Goal: Task Accomplishment & Management: Use online tool/utility

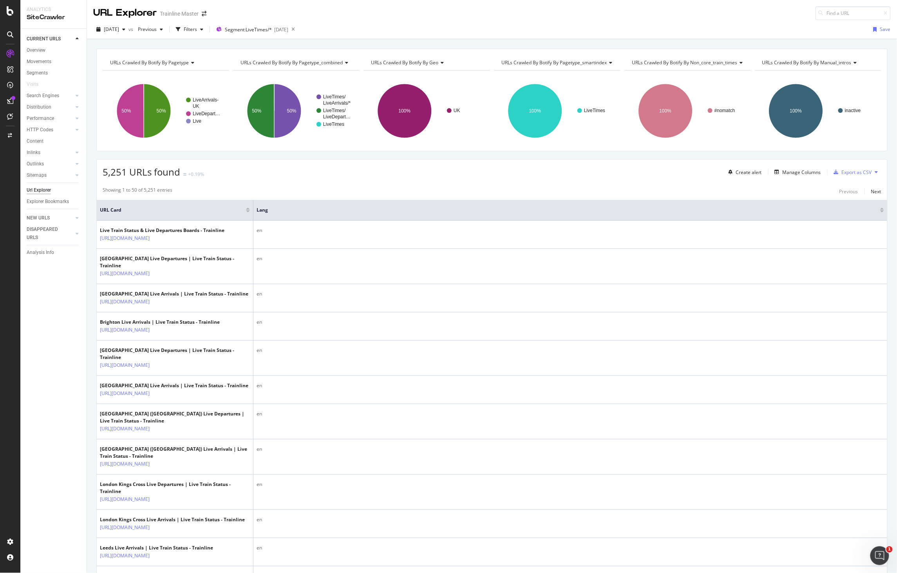
click at [238, 175] on div "5,251 URLs found +0.19% Create alert Manage Columns Export as CSV" at bounding box center [492, 169] width 791 height 19
click at [298, 27] on icon at bounding box center [293, 29] width 10 height 11
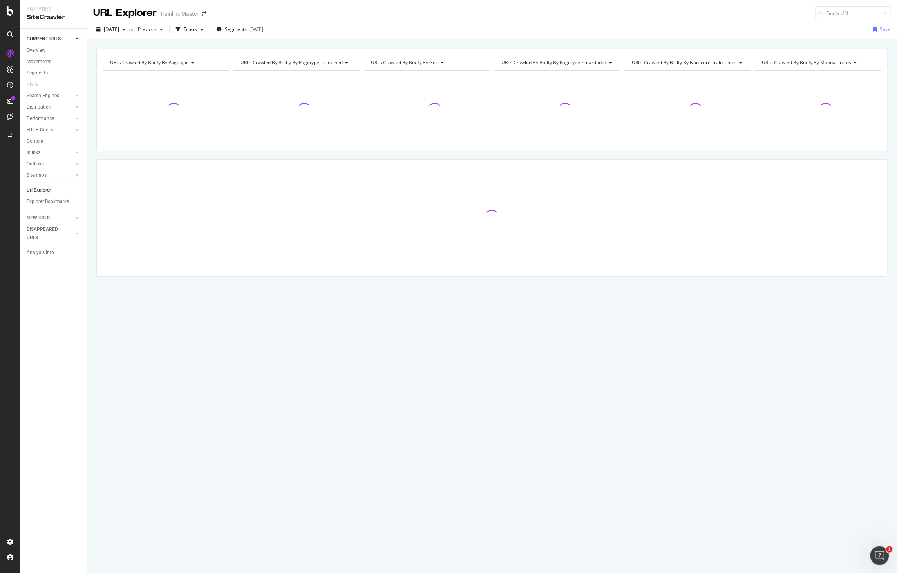
click at [317, 28] on div "2025 Jul. 27th vs Previous Filters Segments 2025-06-11 Save" at bounding box center [492, 31] width 810 height 16
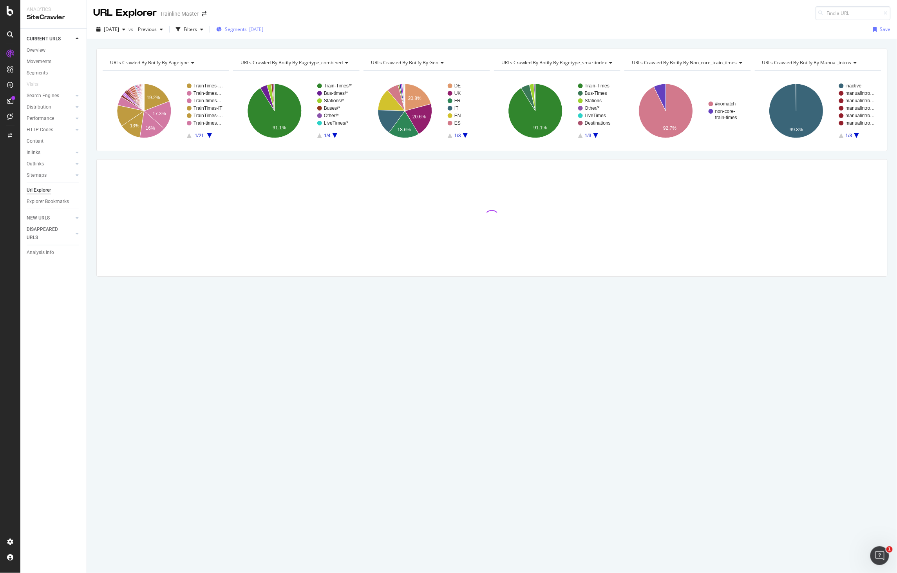
click at [263, 27] on div "2025-06-11" at bounding box center [256, 29] width 14 height 7
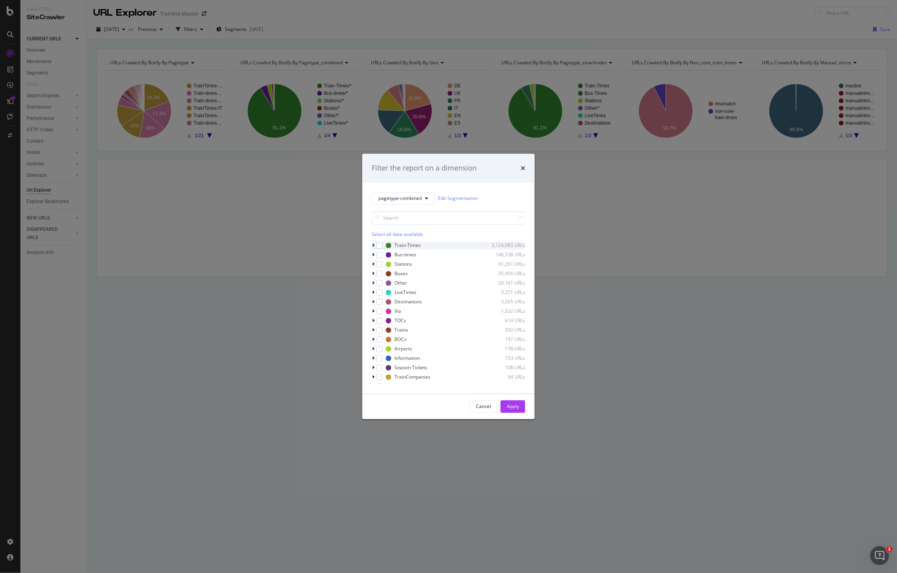
click at [383, 243] on div "Train-Times 3,124,983 URLs" at bounding box center [449, 245] width 154 height 8
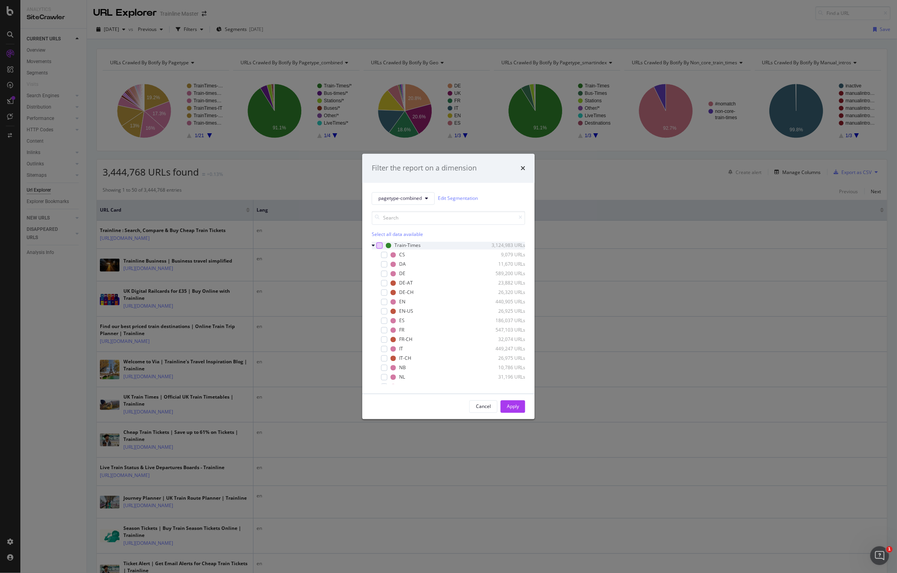
click at [381, 245] on div "modal" at bounding box center [380, 245] width 6 height 6
click at [512, 405] on div "Apply" at bounding box center [513, 406] width 12 height 7
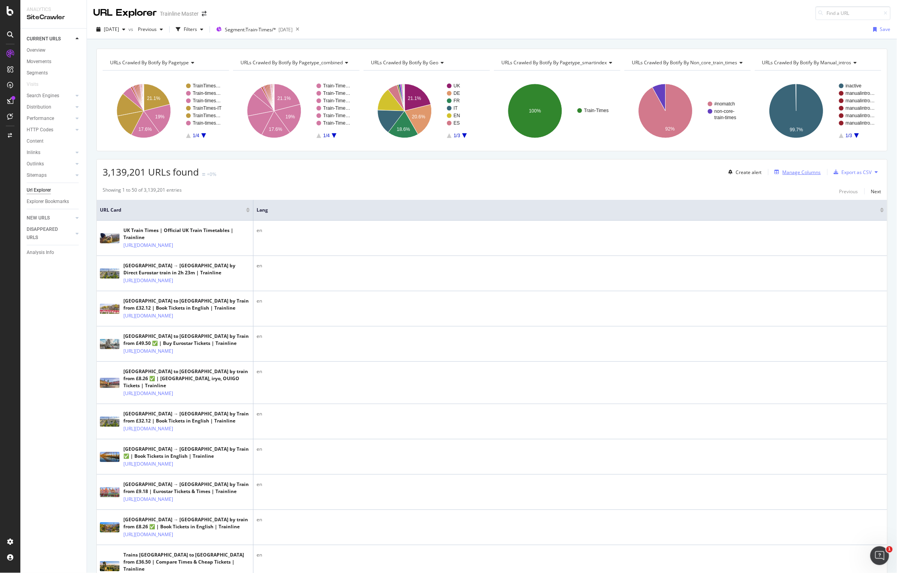
click at [803, 176] on div "Manage Columns" at bounding box center [796, 172] width 49 height 9
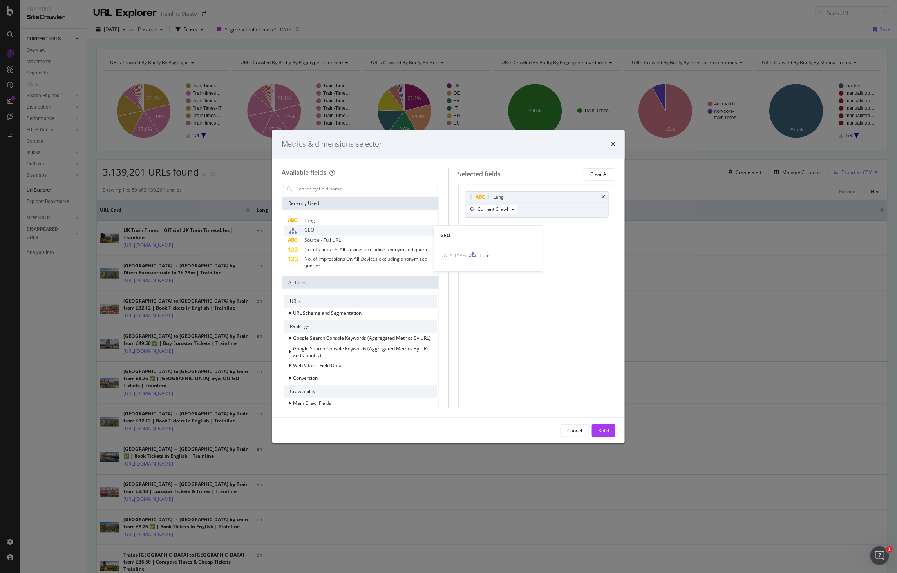
click at [318, 226] on div "GEO" at bounding box center [361, 230] width 154 height 10
click at [604, 431] on div "Build" at bounding box center [603, 430] width 11 height 7
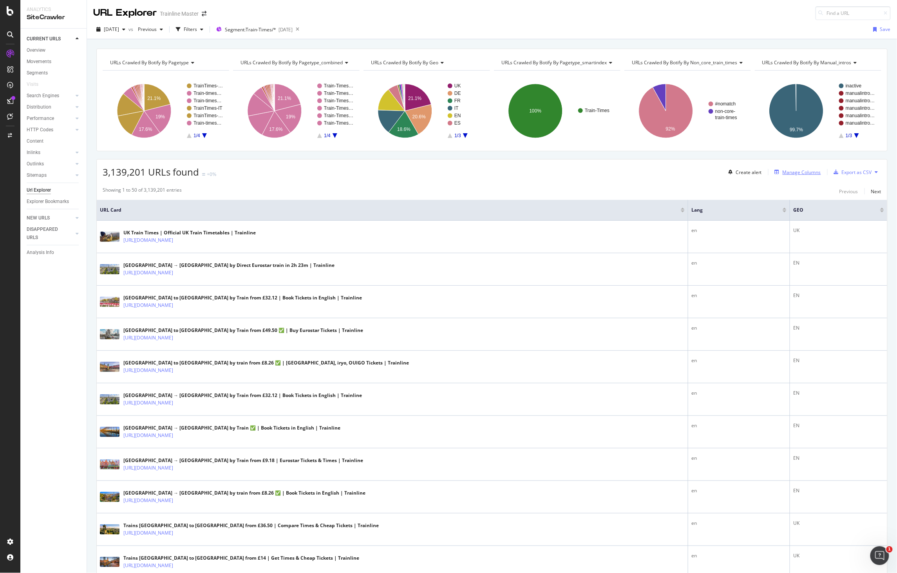
click at [795, 174] on div "Manage Columns" at bounding box center [802, 172] width 38 height 7
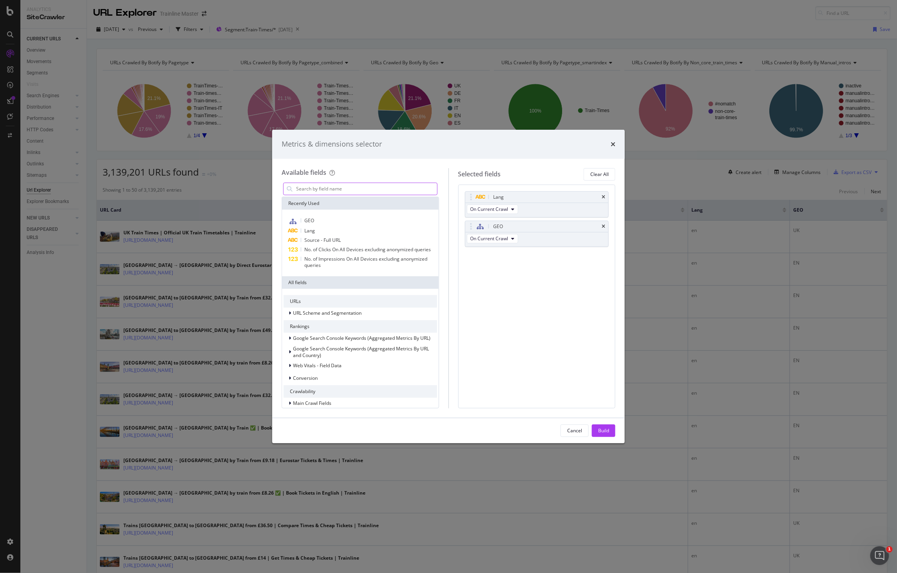
click at [413, 190] on input "modal" at bounding box center [366, 189] width 142 height 12
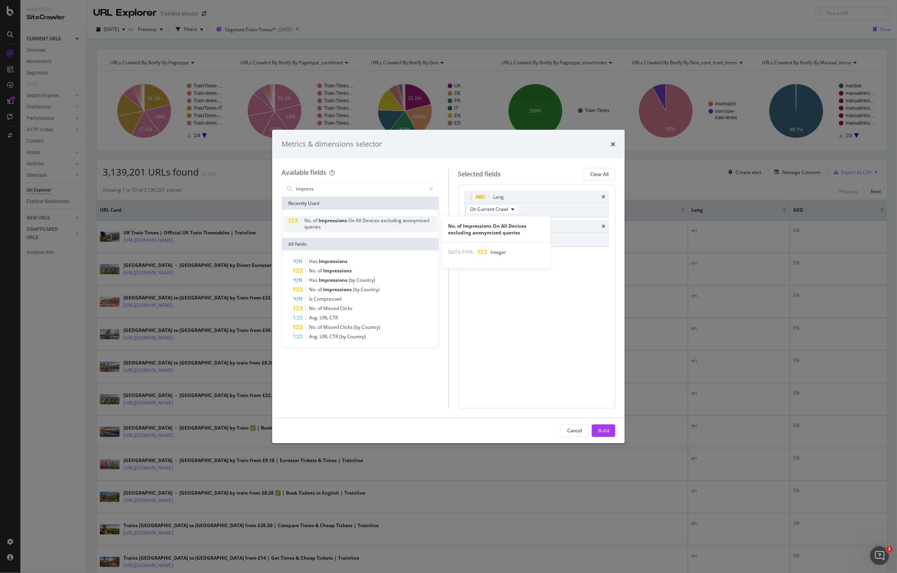
type input "impress"
click at [331, 223] on span "Impressions" at bounding box center [334, 220] width 30 height 7
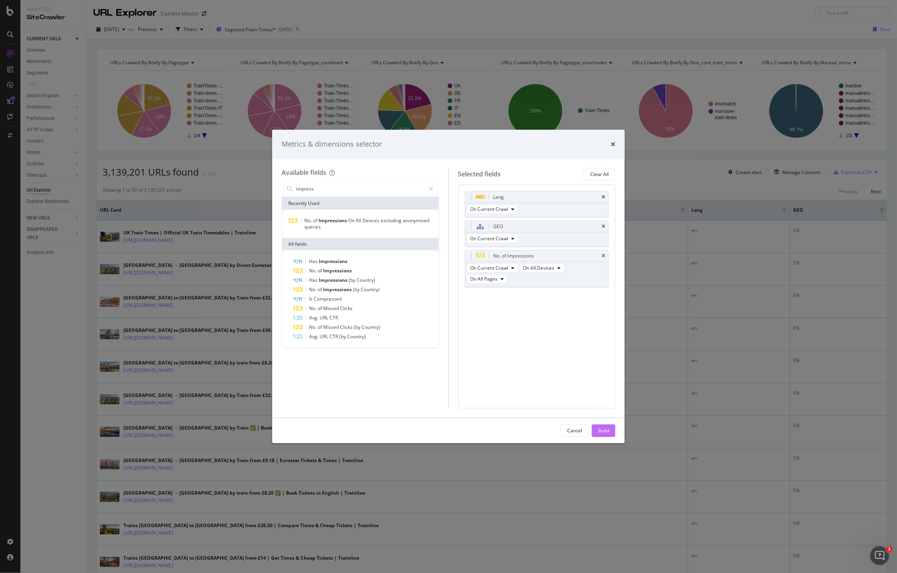
click at [596, 426] on button "Build" at bounding box center [604, 430] width 24 height 13
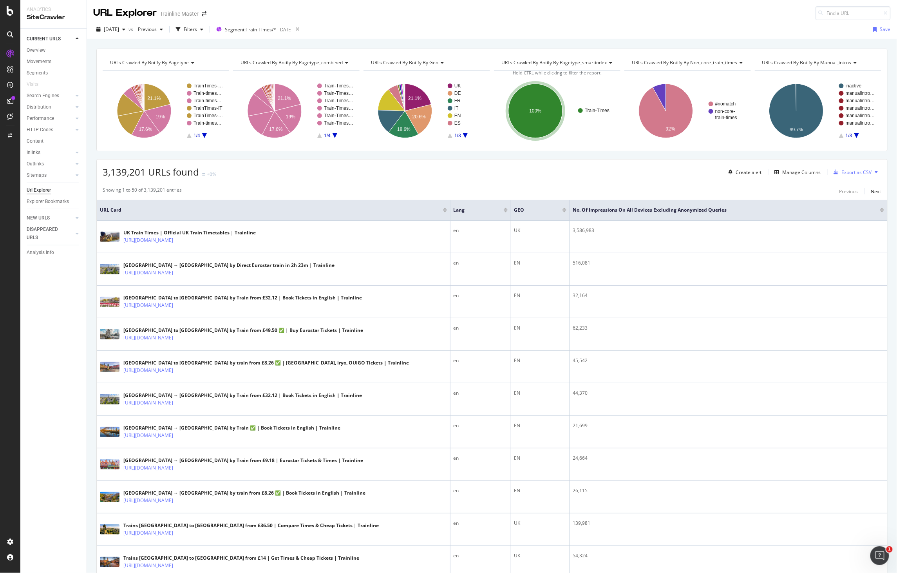
drag, startPoint x: 876, startPoint y: 212, endPoint x: 731, endPoint y: 262, distance: 153.1
click at [881, 212] on div at bounding box center [883, 211] width 4 height 2
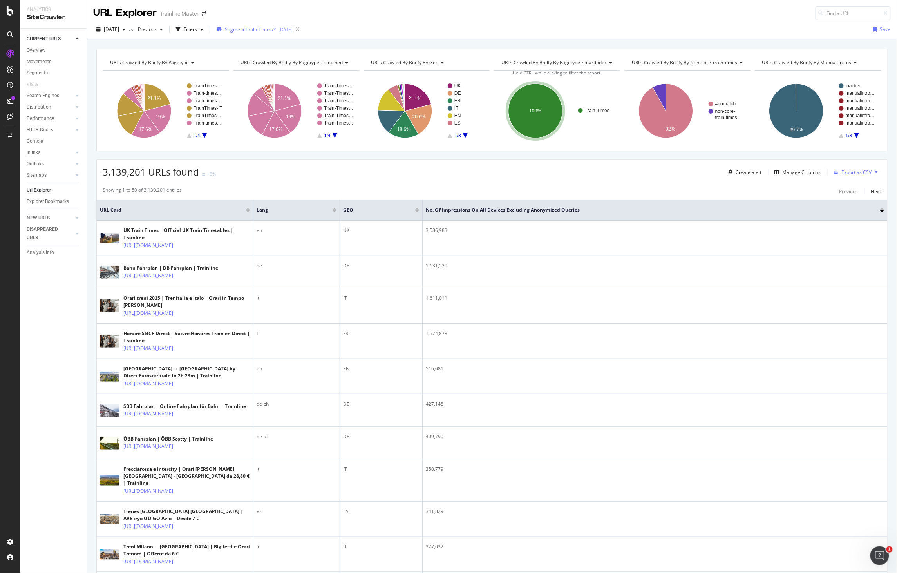
click at [245, 32] on span "Segment: Train-Times/*" at bounding box center [250, 29] width 51 height 7
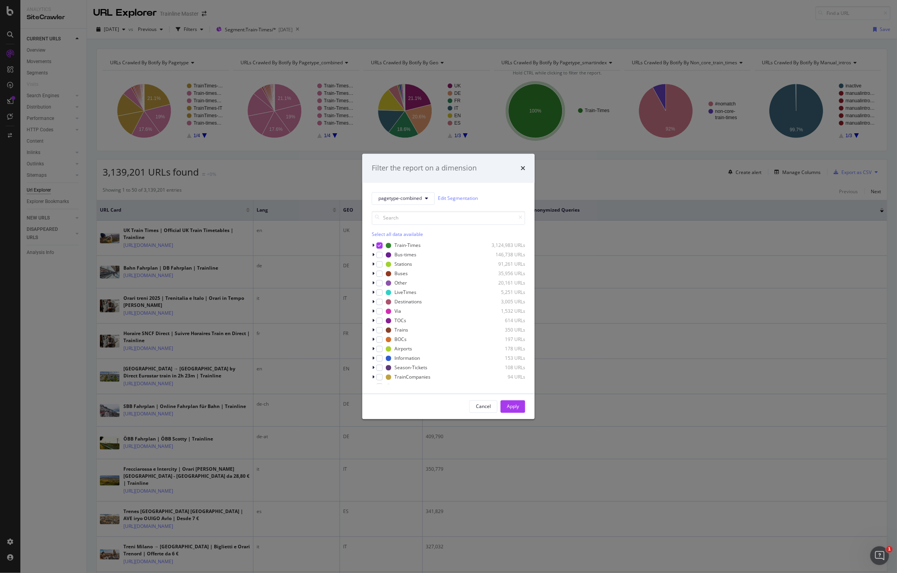
click at [342, 46] on div "Filter the report on a dimension pagetype-combined Edit Segmentation Select all…" at bounding box center [448, 286] width 897 height 573
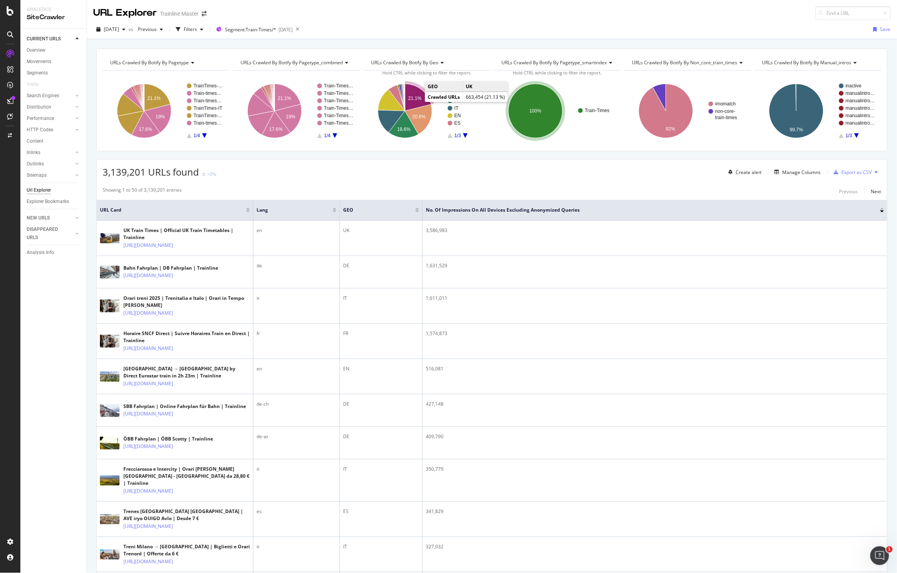
click at [414, 98] on text "21.1%" at bounding box center [414, 98] width 13 height 5
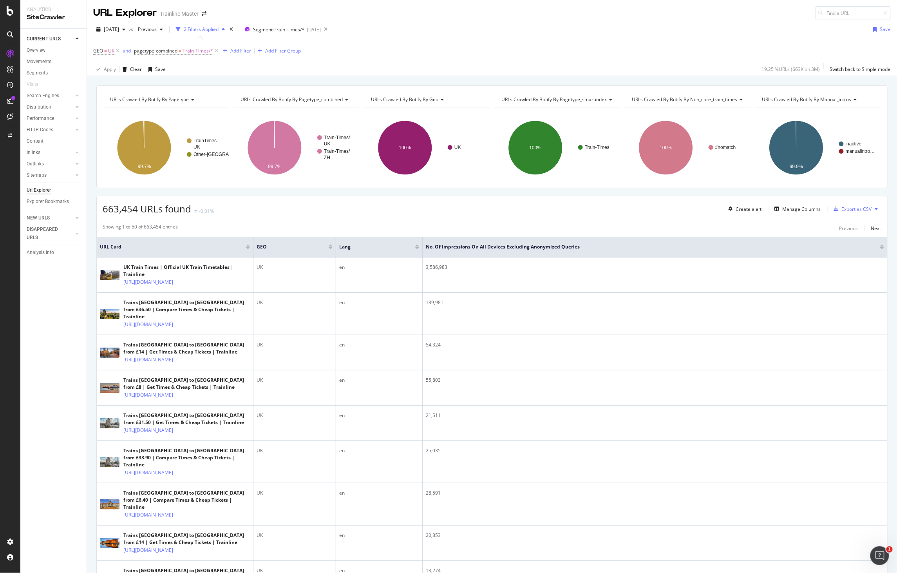
click at [881, 249] on div at bounding box center [883, 248] width 4 height 2
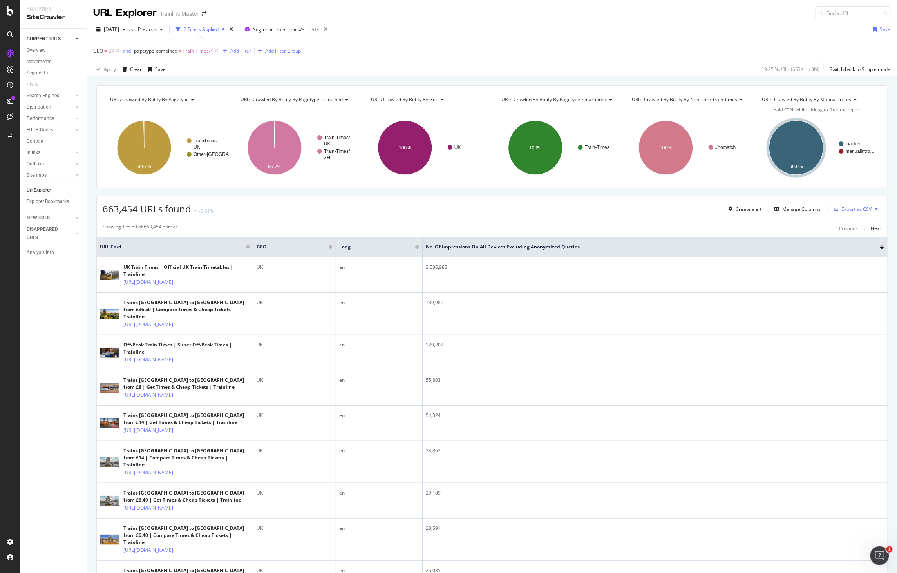
click at [237, 49] on div "Add Filter" at bounding box center [240, 50] width 21 height 7
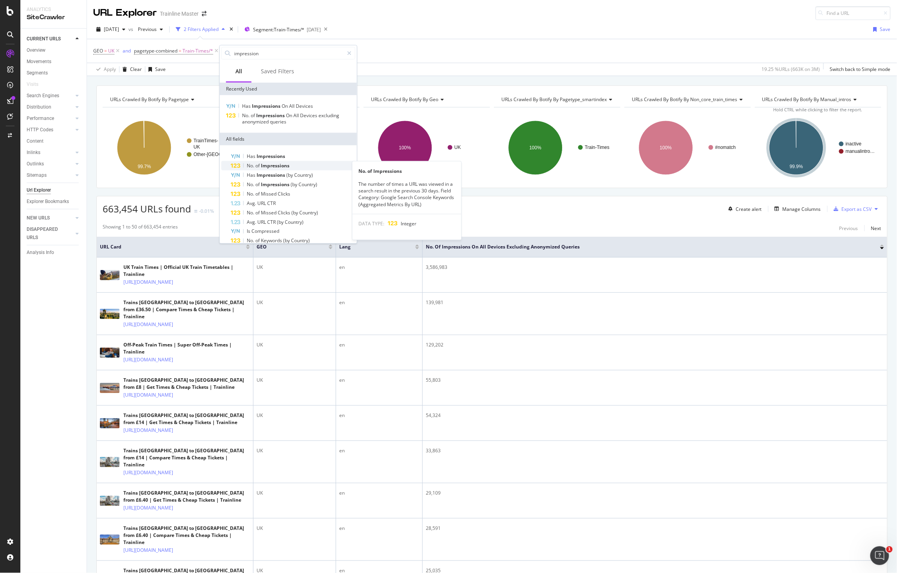
type input "impression"
click at [276, 168] on span "Impressions" at bounding box center [275, 165] width 29 height 7
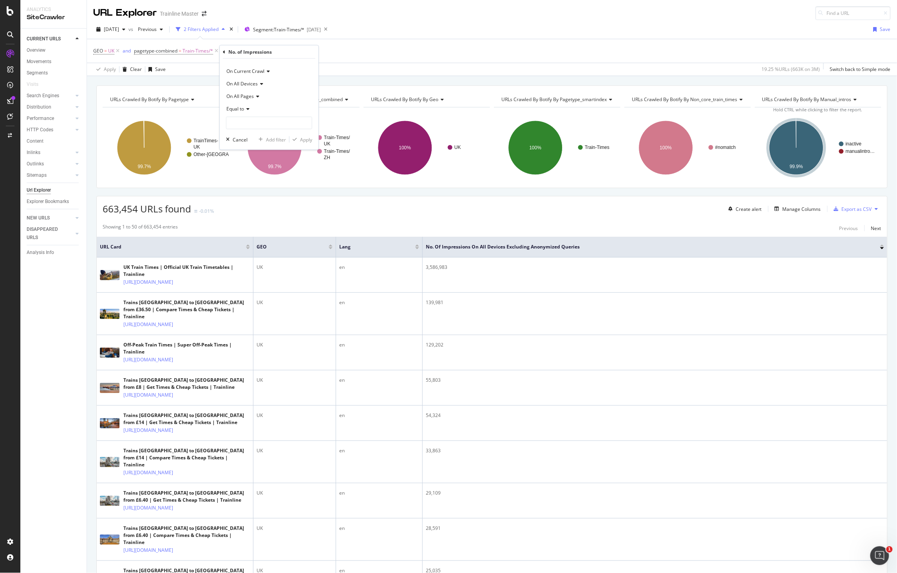
click at [237, 109] on span "Equal to" at bounding box center [236, 108] width 18 height 7
click at [252, 167] on span "Greater than" at bounding box center [244, 165] width 28 height 7
click at [247, 127] on input "number" at bounding box center [269, 123] width 86 height 13
type input "10000"
click at [303, 143] on div "Apply" at bounding box center [301, 139] width 23 height 7
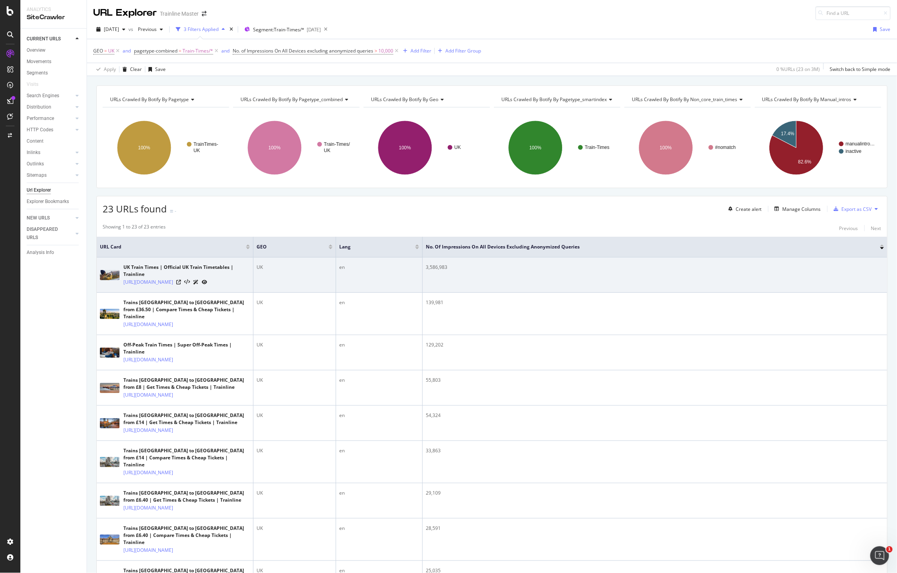
click at [435, 267] on div "3,586,983" at bounding box center [655, 267] width 459 height 7
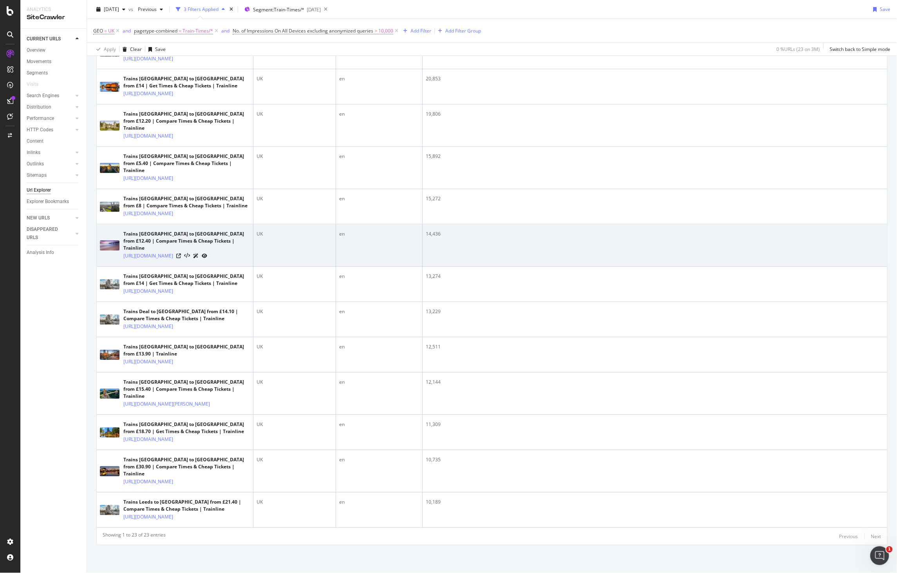
scroll to position [702, 0]
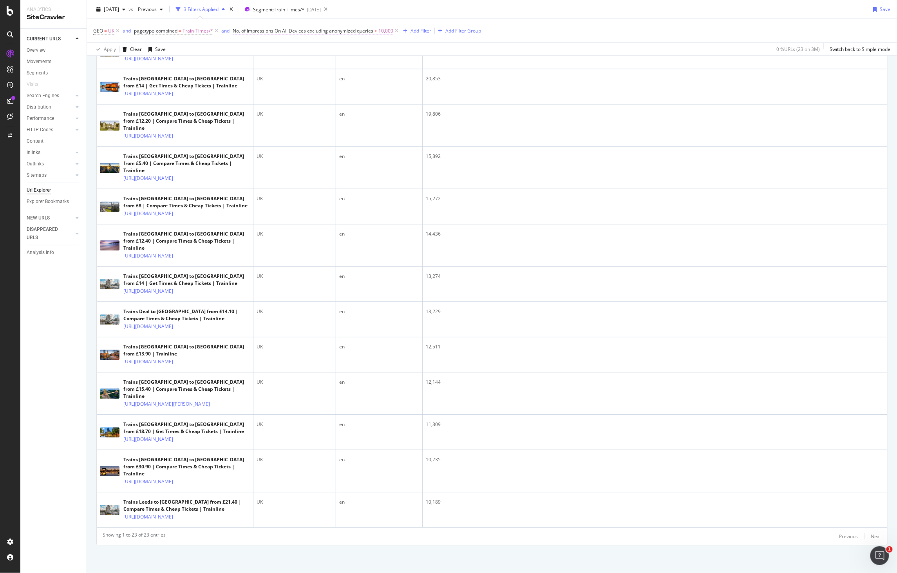
click at [372, 30] on span "No. of Impressions On All Devices excluding anonymized queries" at bounding box center [303, 30] width 141 height 7
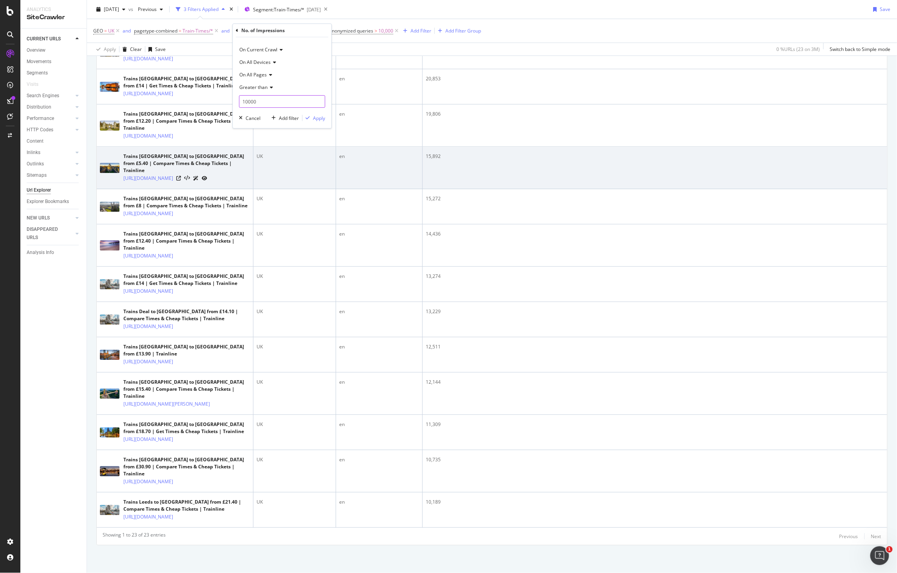
drag, startPoint x: 286, startPoint y: 99, endPoint x: 206, endPoint y: 100, distance: 80.0
click at [207, 100] on body "Analytics SiteCrawler CURRENT URLS Overview Movements Segments Visits Search En…" at bounding box center [448, 286] width 897 height 573
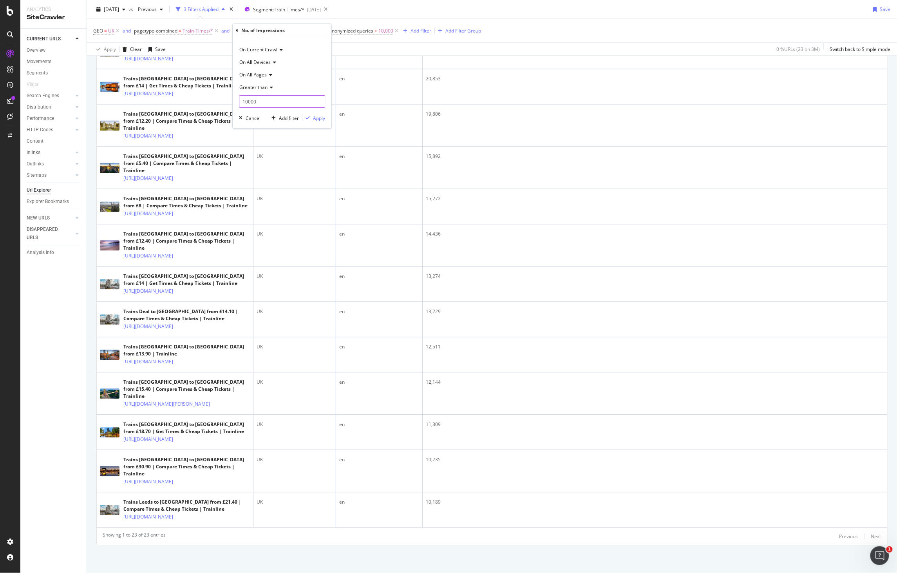
click at [267, 105] on input "10000" at bounding box center [282, 101] width 86 height 13
type input "8000"
click at [315, 120] on div "Apply" at bounding box center [319, 118] width 12 height 7
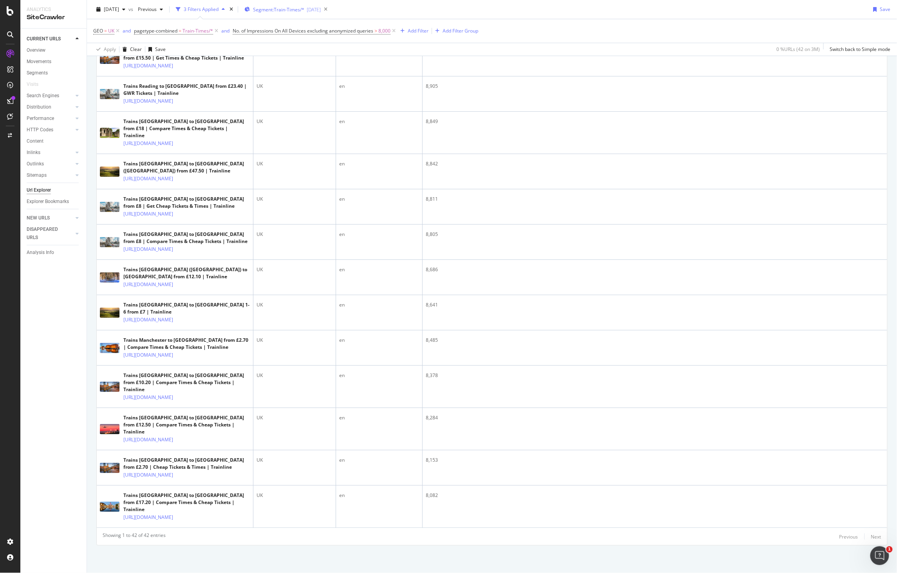
scroll to position [1412, 0]
click at [373, 28] on span "No. of Impressions On All Devices excluding anonymized queries" at bounding box center [303, 30] width 141 height 7
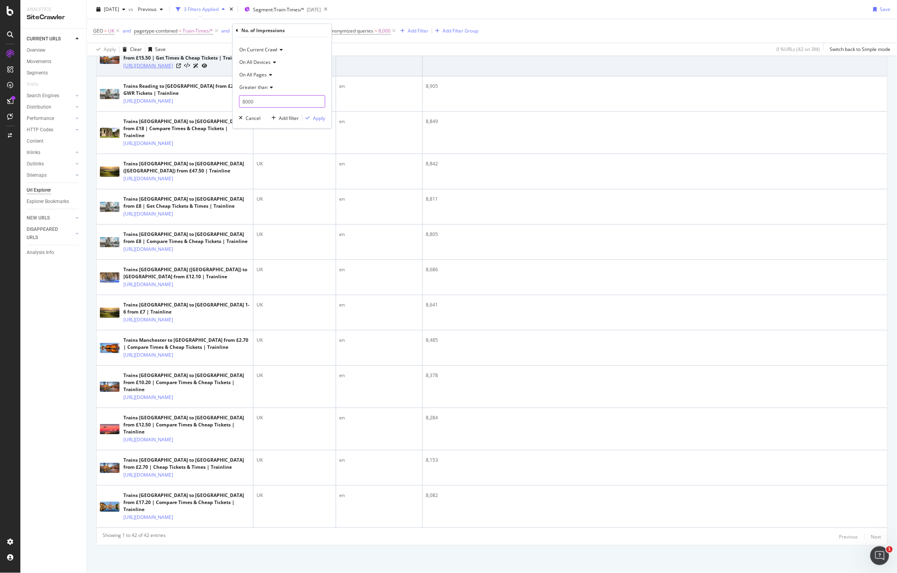
drag, startPoint x: 270, startPoint y: 102, endPoint x: 209, endPoint y: 99, distance: 61.2
click at [209, 99] on body "Analytics SiteCrawler CURRENT URLS Overview Movements Segments Visits Search En…" at bounding box center [448, 286] width 897 height 573
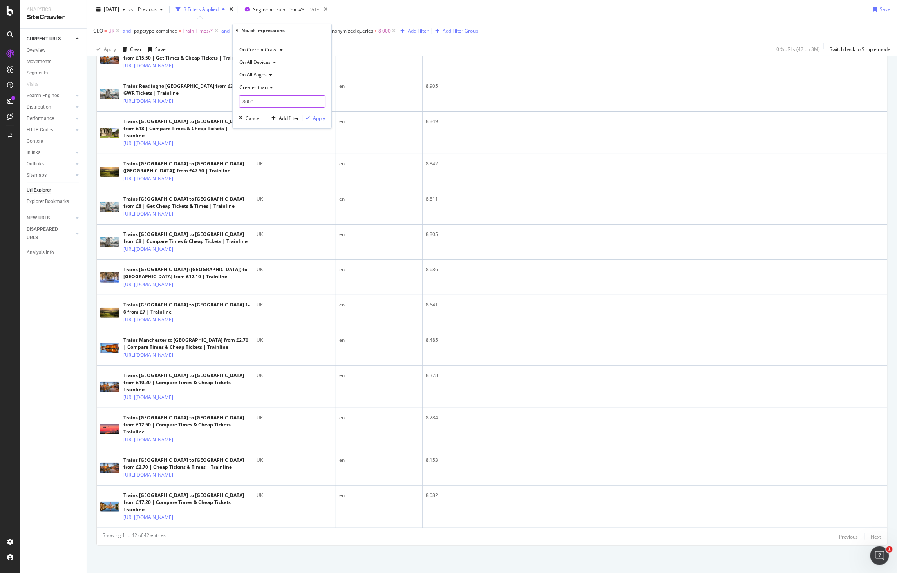
click at [245, 102] on input "8000" at bounding box center [282, 101] width 86 height 13
type input "2500"
click at [320, 112] on div "On Current Crawl On All Devices On All Pages Greater than 2500 Cancel Add filte…" at bounding box center [282, 82] width 99 height 91
click at [320, 121] on div "Apply" at bounding box center [319, 118] width 12 height 7
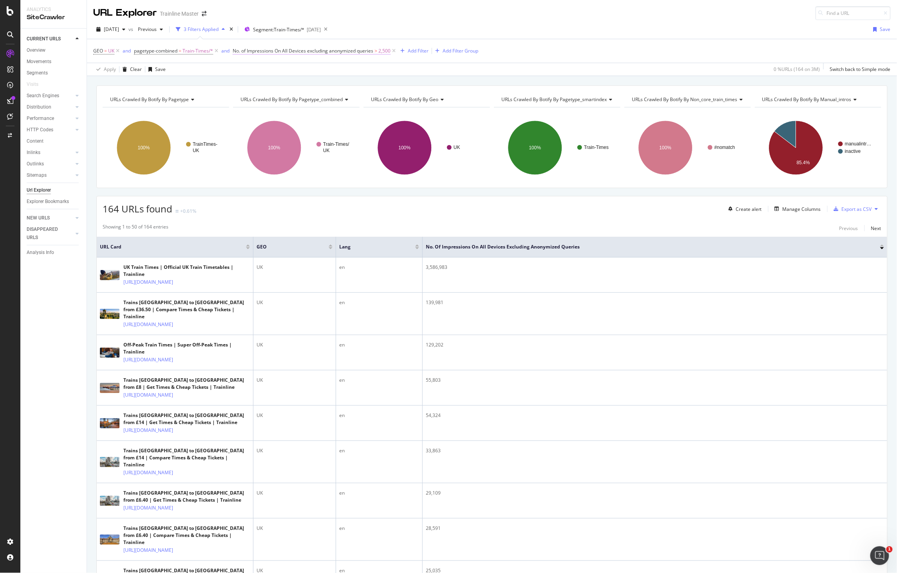
click at [350, 51] on span "No. of Impressions On All Devices excluding anonymized queries" at bounding box center [303, 50] width 141 height 7
drag, startPoint x: 278, startPoint y: 120, endPoint x: 219, endPoint y: 124, distance: 58.6
click at [221, 124] on body "Analytics SiteCrawler CURRENT URLS Overview Movements Segments Visits Search En…" at bounding box center [448, 286] width 897 height 573
click at [245, 120] on input "2500" at bounding box center [282, 122] width 86 height 13
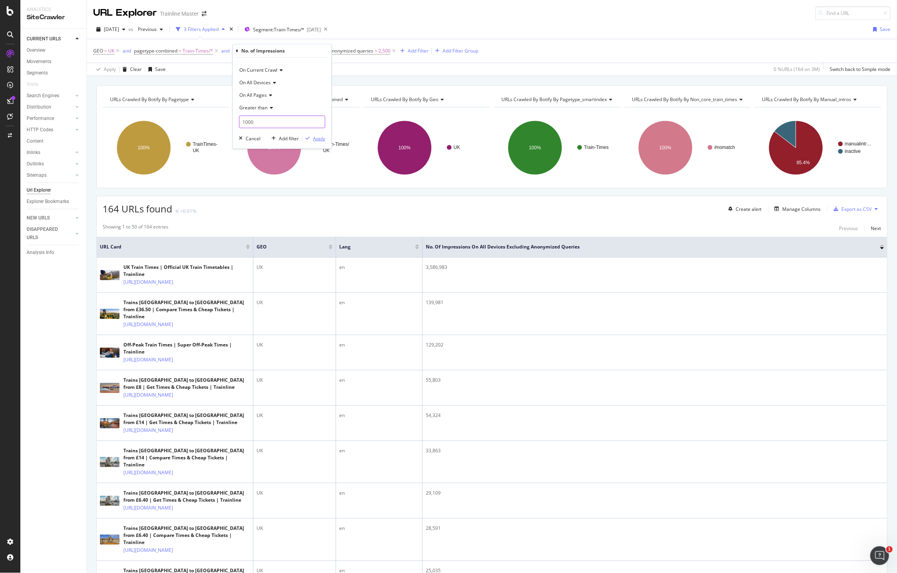
type input "1000"
click at [321, 140] on div "Apply" at bounding box center [319, 138] width 12 height 7
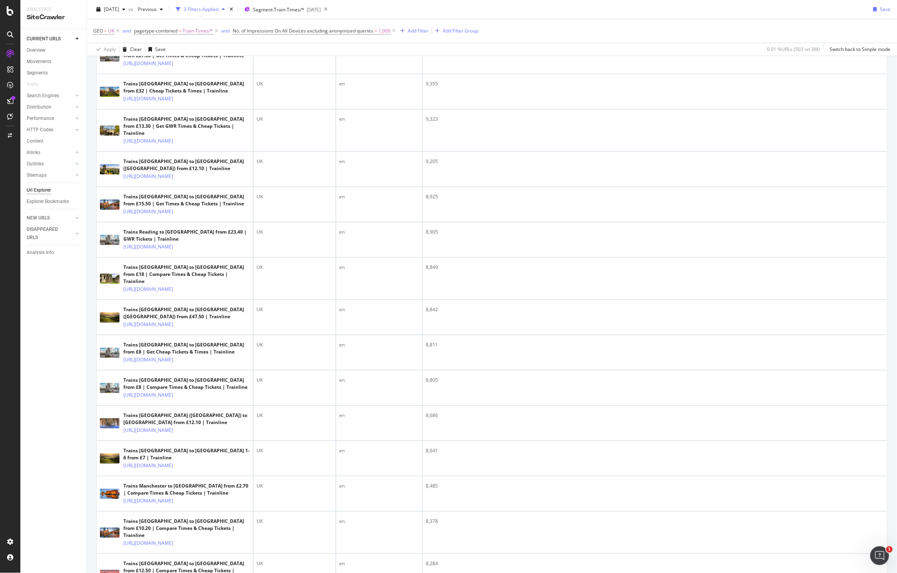
scroll to position [1075, 0]
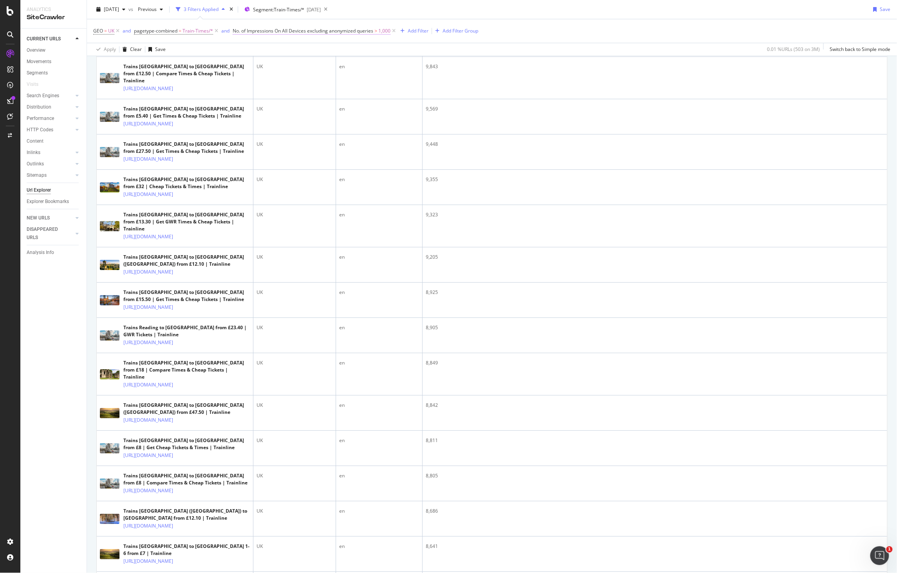
click at [382, 33] on span "1,000" at bounding box center [385, 30] width 12 height 11
click at [252, 98] on input "1000" at bounding box center [282, 101] width 86 height 13
drag, startPoint x: 247, startPoint y: 101, endPoint x: 265, endPoint y: 99, distance: 18.6
click at [265, 99] on input "1000" at bounding box center [282, 101] width 86 height 13
type input "1500"
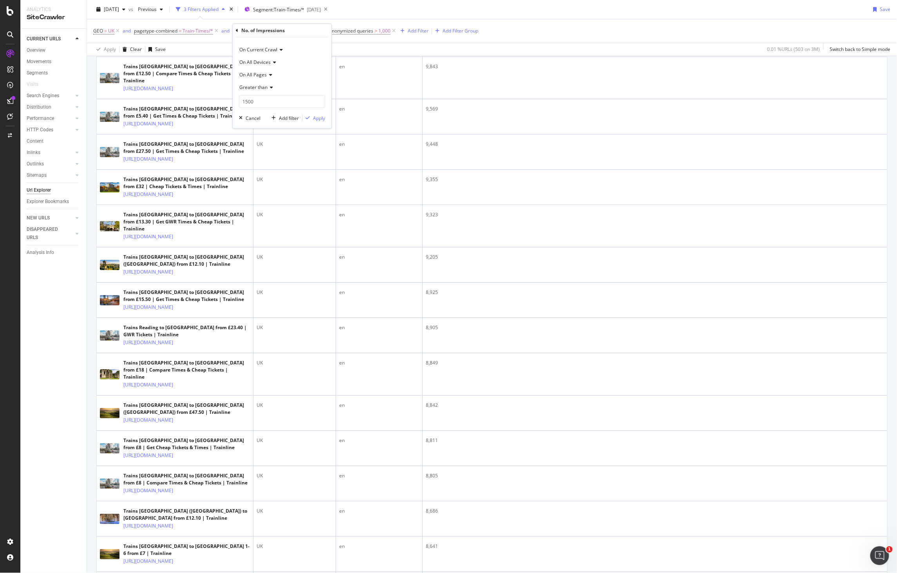
click at [317, 124] on div "On Current Crawl On All Devices On All Pages Greater than 1500 Cancel Add filte…" at bounding box center [282, 82] width 99 height 91
click at [320, 120] on div "Apply" at bounding box center [319, 118] width 12 height 7
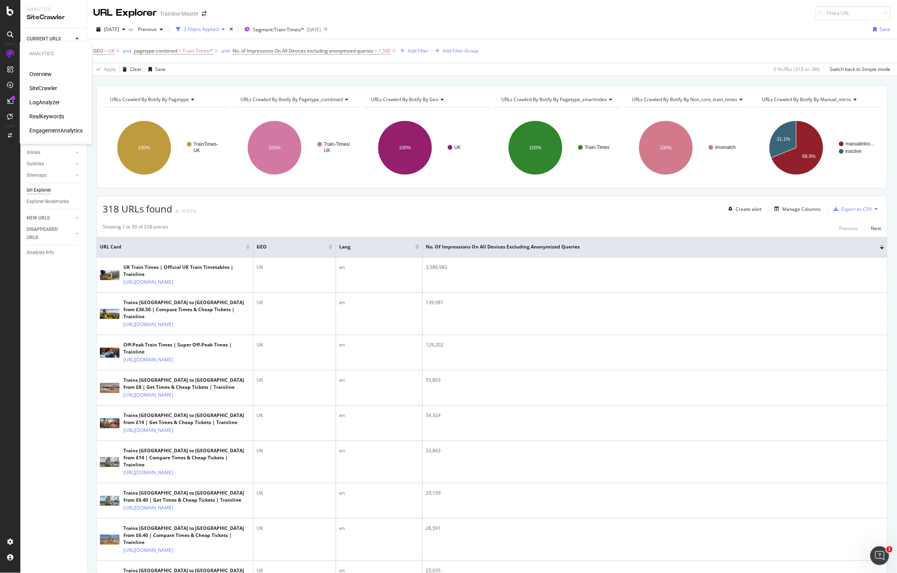
click at [47, 115] on div "RealKeywords" at bounding box center [46, 116] width 35 height 8
click at [774, 215] on div "Create alert Manage Columns Export as CSV" at bounding box center [803, 208] width 156 height 13
click at [783, 212] on div "Manage Columns" at bounding box center [802, 209] width 38 height 7
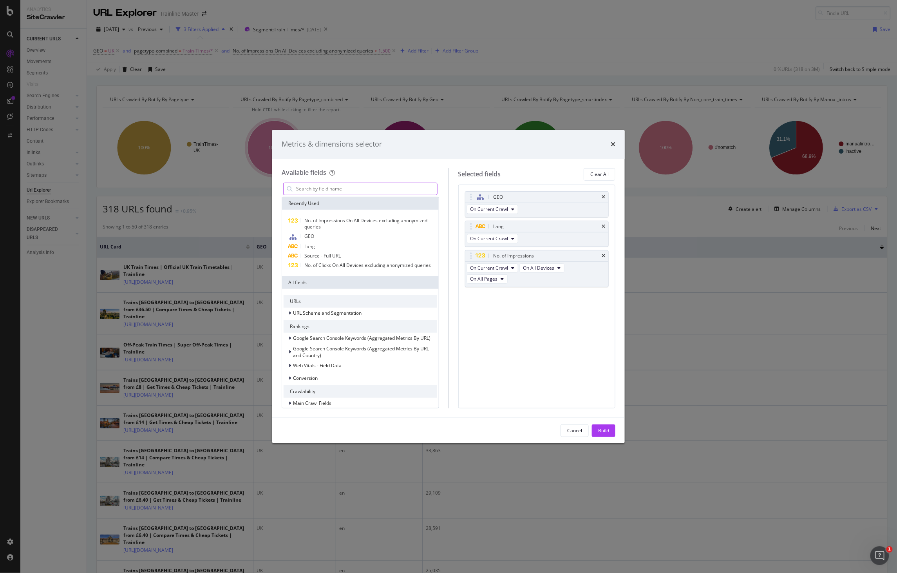
click at [372, 192] on input "modal" at bounding box center [366, 189] width 142 height 12
click at [342, 187] on input "modal" at bounding box center [366, 189] width 142 height 12
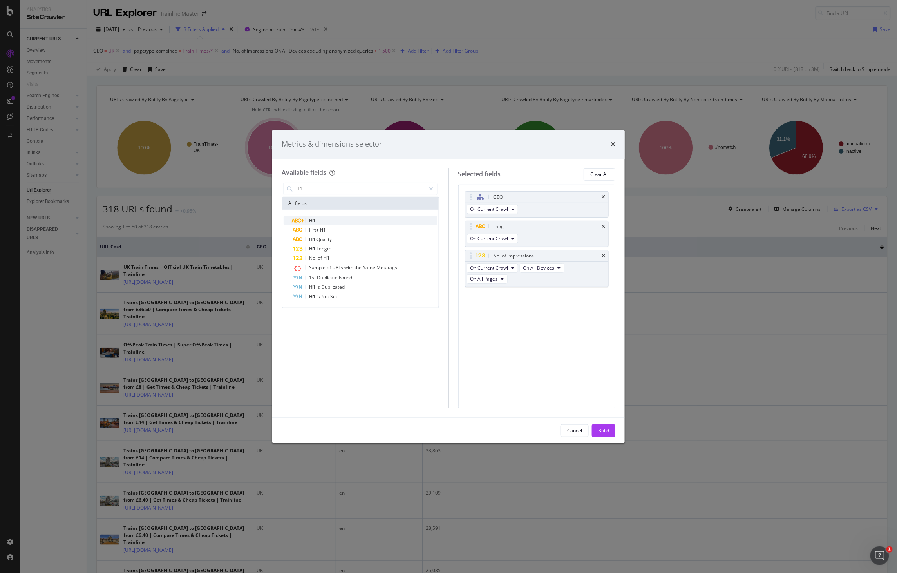
click at [380, 217] on div "H1" at bounding box center [365, 220] width 144 height 9
click at [604, 297] on icon "times" at bounding box center [604, 296] width 4 height 5
click at [369, 228] on div "First H1" at bounding box center [365, 229] width 144 height 9
drag, startPoint x: 471, startPoint y: 299, endPoint x: 461, endPoint y: 254, distance: 45.3
click at [461, 254] on body "Analytics SiteCrawler CURRENT URLS Overview Movements Segments Visits Search En…" at bounding box center [448, 286] width 897 height 573
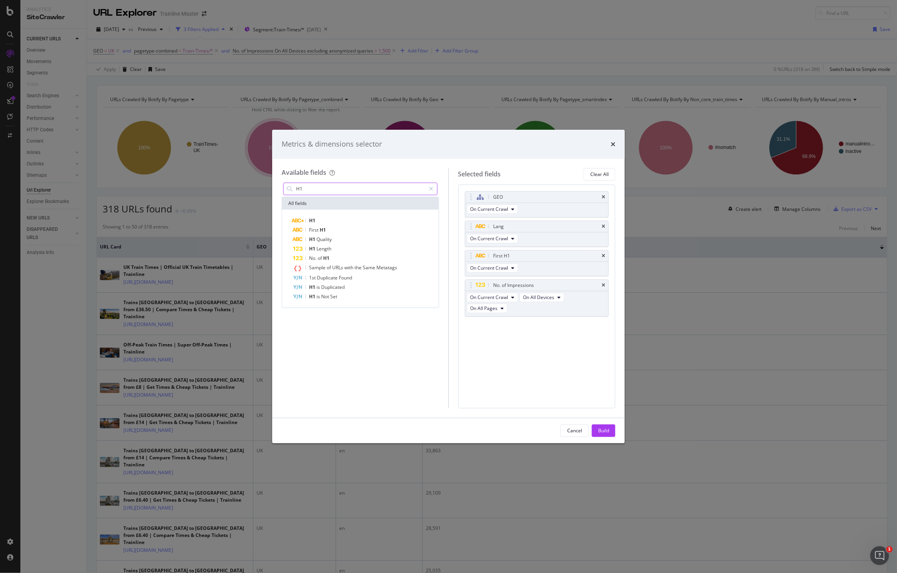
click at [352, 194] on input "H1" at bounding box center [360, 189] width 131 height 12
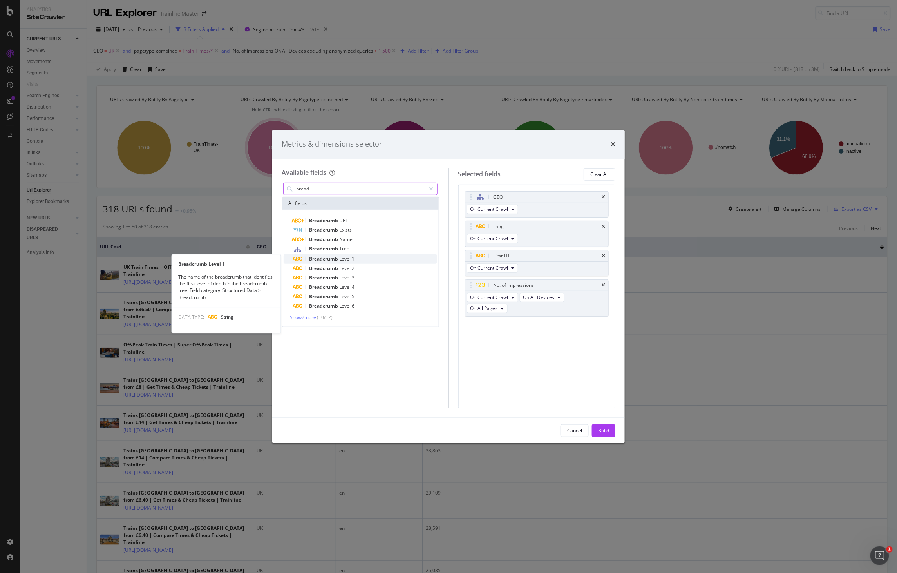
type input "bread"
click at [363, 262] on div "Breadcrumb Level 1" at bounding box center [365, 258] width 144 height 9
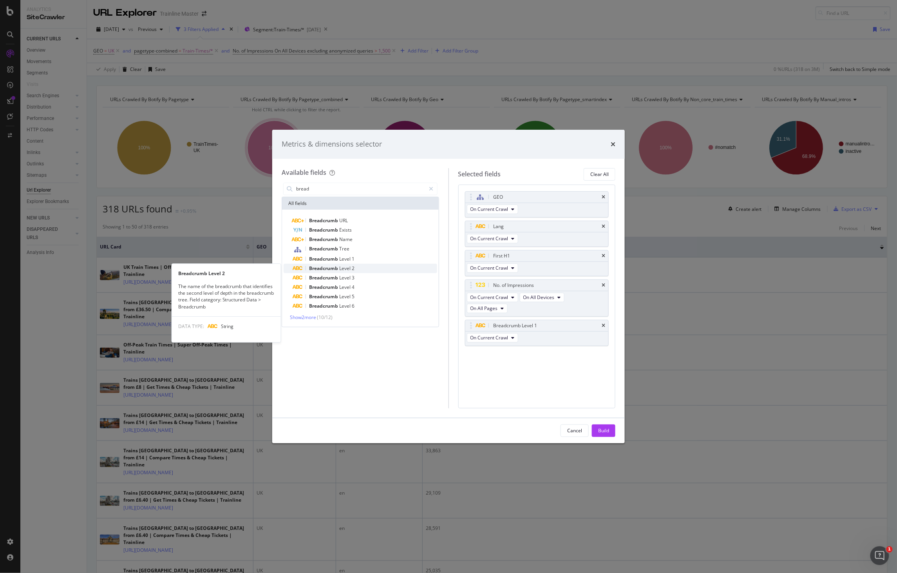
click at [367, 270] on div "Breadcrumb Level 2" at bounding box center [365, 268] width 144 height 9
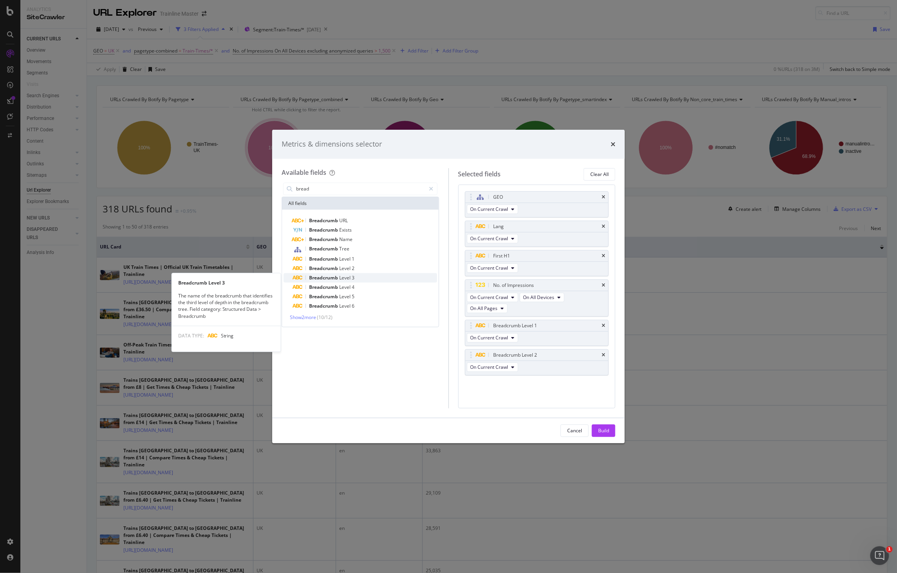
click at [383, 273] on div "Breadcrumb Level 3" at bounding box center [365, 277] width 144 height 9
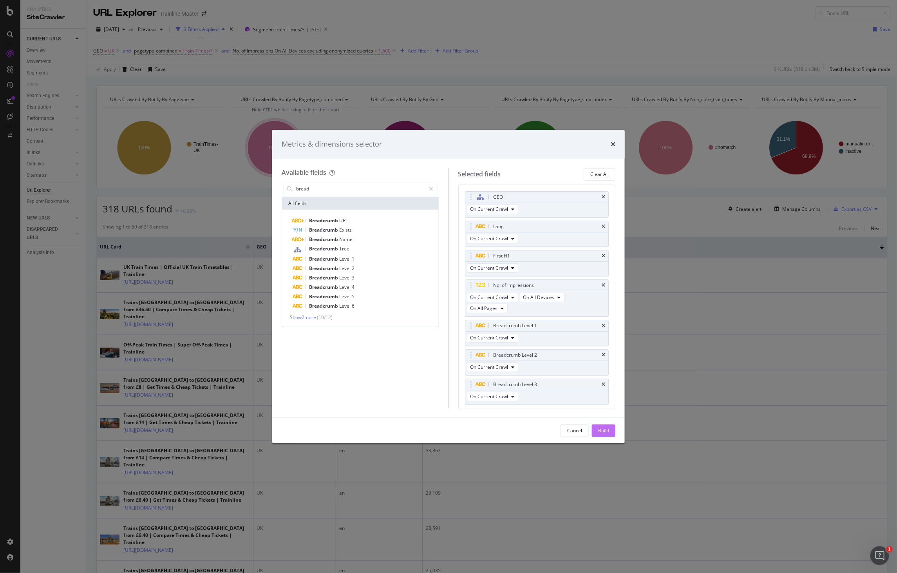
click at [610, 426] on button "Build" at bounding box center [604, 430] width 24 height 13
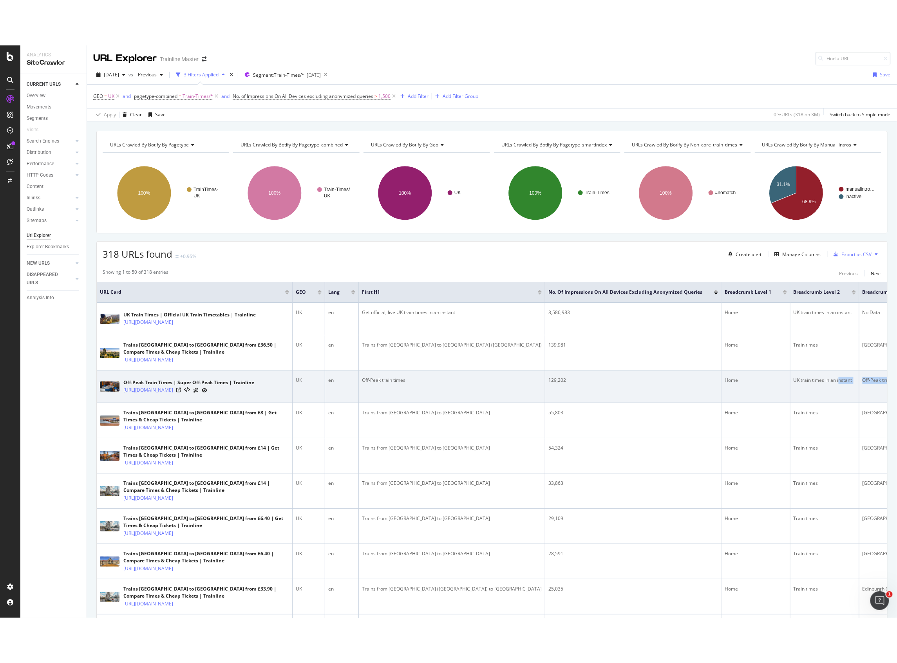
scroll to position [0, 11]
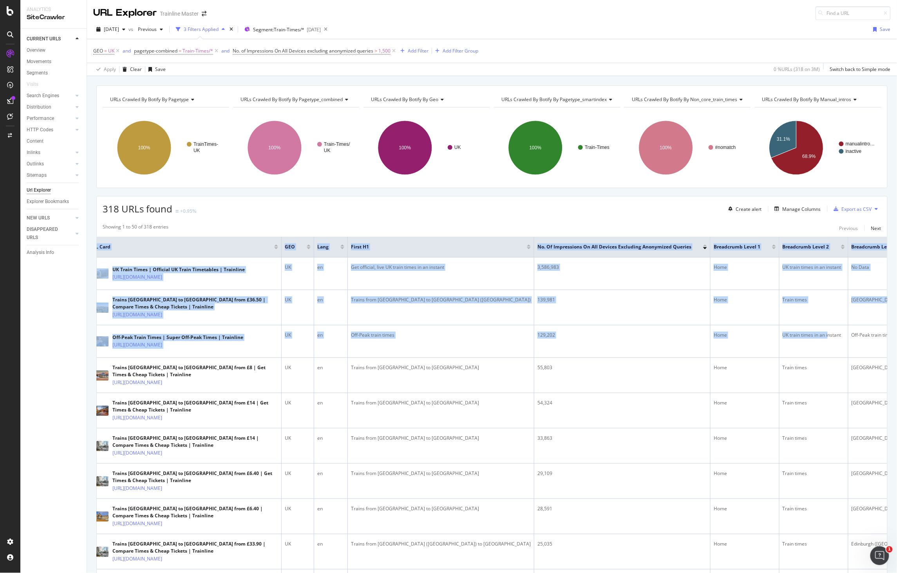
drag, startPoint x: 774, startPoint y: 341, endPoint x: 885, endPoint y: 346, distance: 110.3
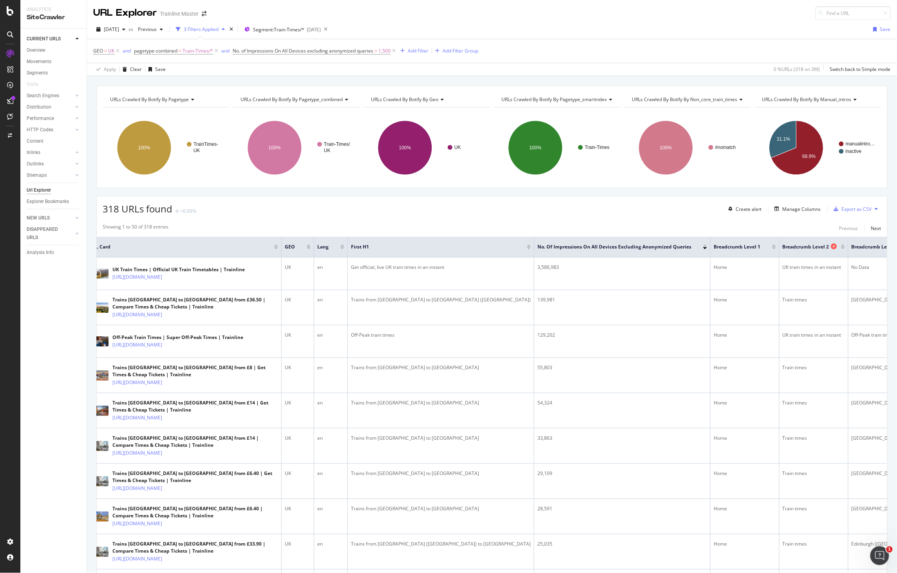
click at [832, 248] on icon at bounding box center [835, 246] width 6 height 6
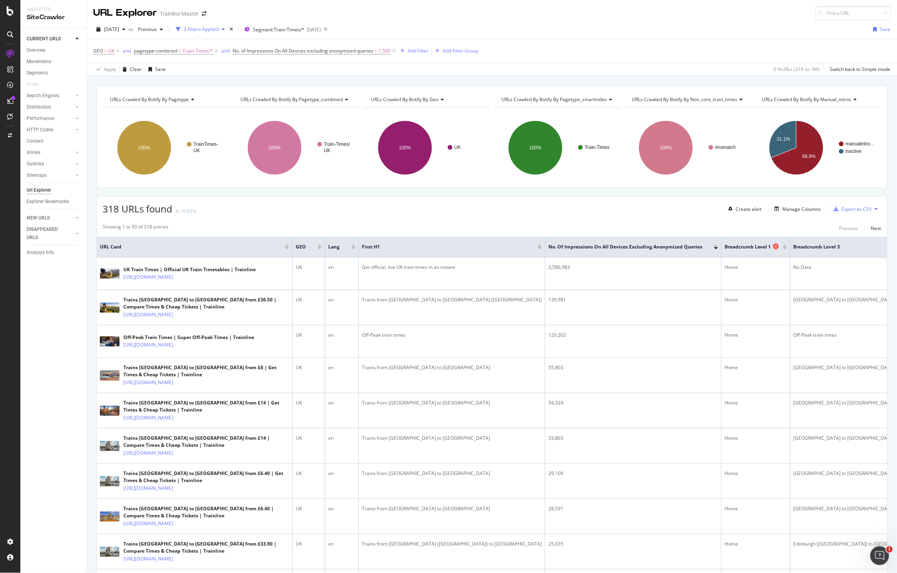
click at [774, 248] on icon at bounding box center [777, 246] width 6 height 6
drag, startPoint x: 761, startPoint y: 241, endPoint x: 717, endPoint y: 243, distance: 44.0
click at [718, 243] on th "No. of Impressions On All Devices excluding anonymized queries" at bounding box center [638, 247] width 178 height 21
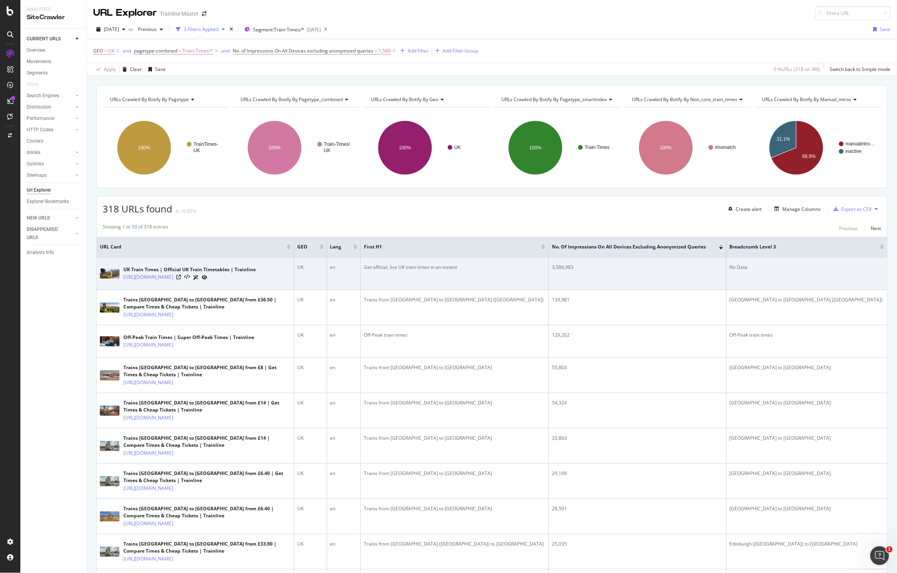
click at [784, 271] on div "No Data" at bounding box center [807, 267] width 154 height 7
click at [426, 268] on div "Get official, live UK train times in an instant" at bounding box center [454, 267] width 181 height 7
click at [425, 268] on div "Get official, live UK train times in an instant" at bounding box center [454, 267] width 181 height 7
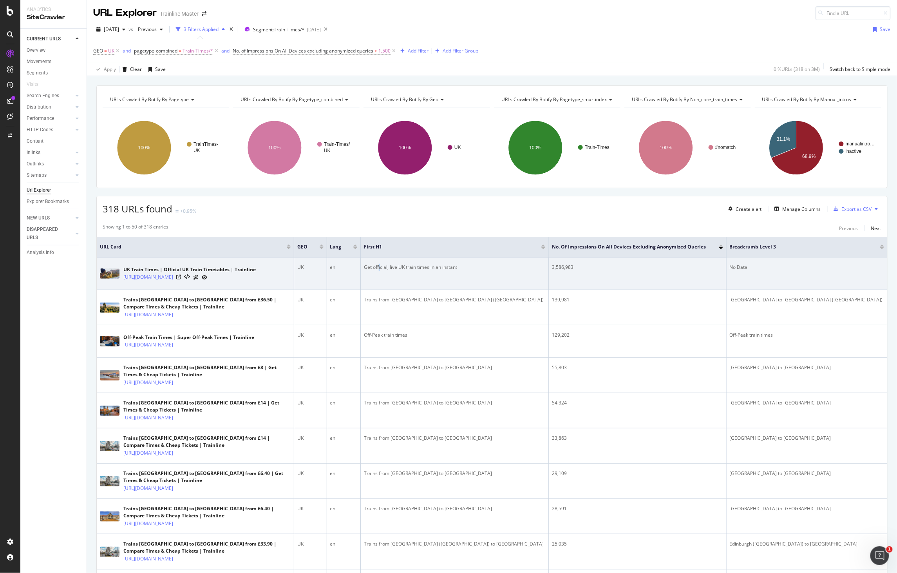
click at [425, 268] on div "Get official, live UK train times in an instant" at bounding box center [454, 267] width 181 height 7
click at [181, 277] on icon at bounding box center [178, 277] width 5 height 5
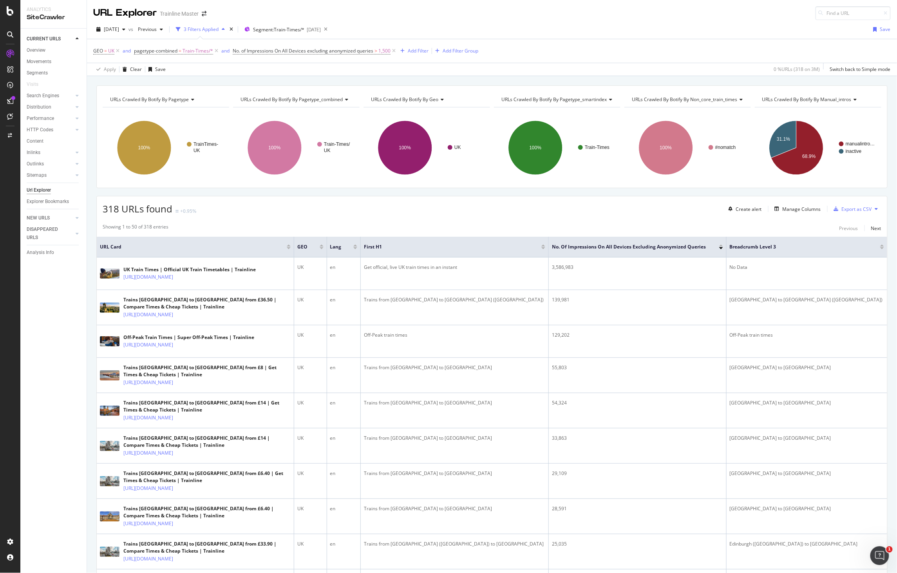
click at [477, 225] on div "Showing 1 to 50 of 318 entries Previous Next" at bounding box center [492, 227] width 791 height 9
click at [808, 208] on div "Manage Columns" at bounding box center [802, 209] width 38 height 7
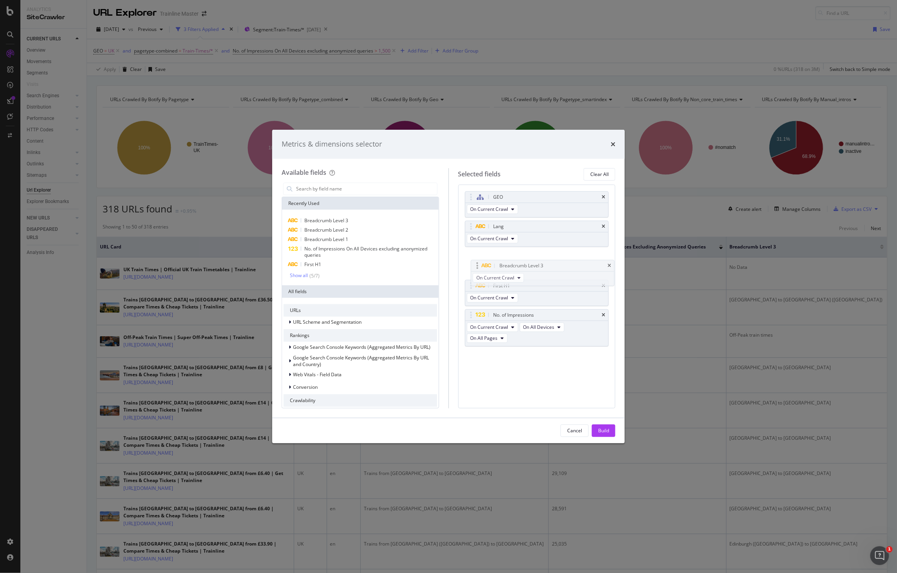
drag, startPoint x: 518, startPoint y: 326, endPoint x: 524, endPoint y: 262, distance: 64.5
click at [524, 262] on body "Analytics SiteCrawler CURRENT URLS Overview Movements Segments Visits Search En…" at bounding box center [448, 286] width 897 height 573
click at [593, 431] on button "Build" at bounding box center [604, 430] width 24 height 13
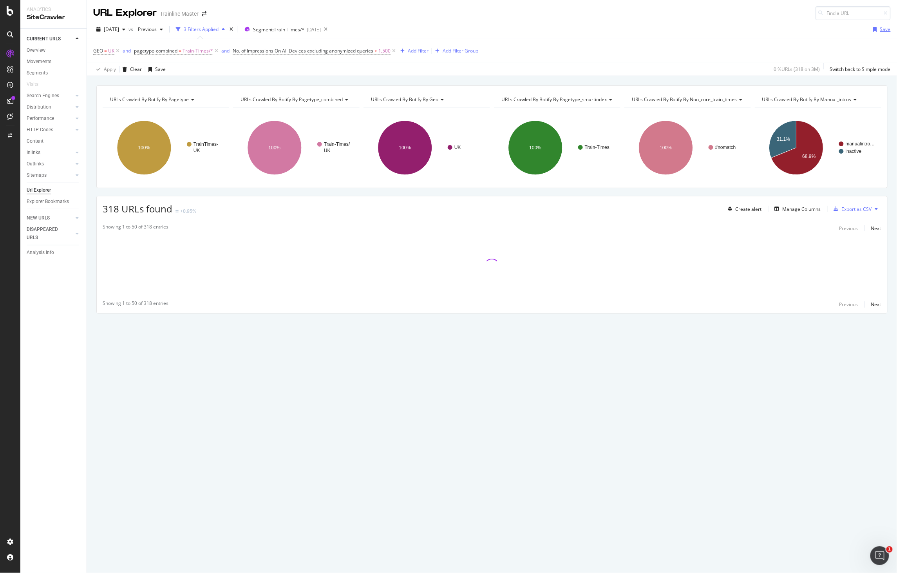
click at [888, 31] on div "Save" at bounding box center [886, 29] width 11 height 7
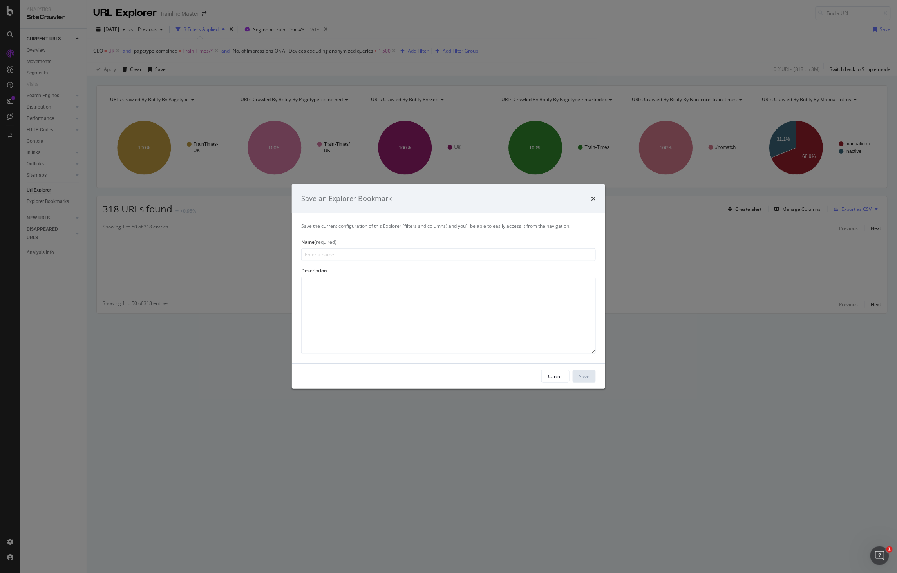
click at [317, 253] on input "modal" at bounding box center [448, 254] width 295 height 13
type input "LLMs.txt"
click at [584, 373] on div "Save" at bounding box center [584, 376] width 11 height 7
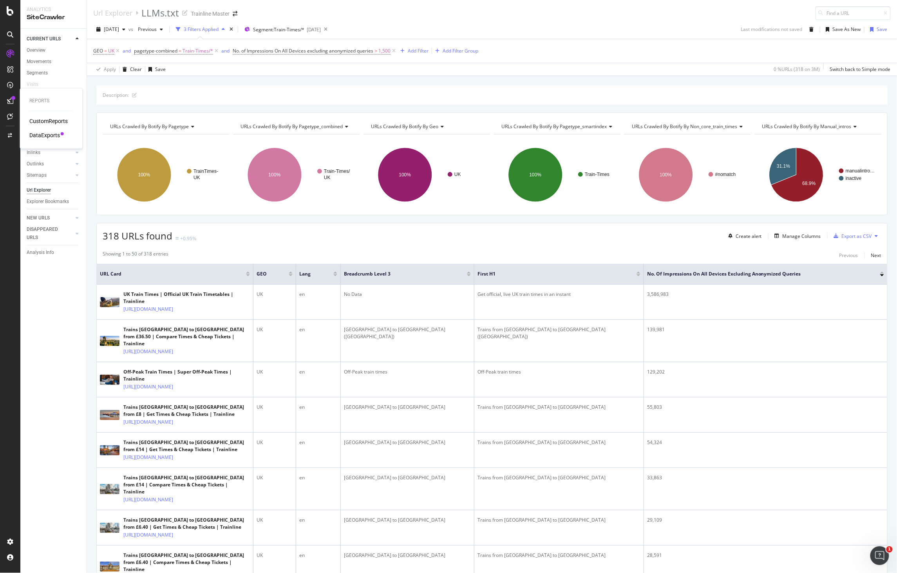
click at [52, 133] on div "DataExports" at bounding box center [44, 135] width 31 height 8
click at [842, 236] on div "Export as CSV" at bounding box center [857, 236] width 30 height 7
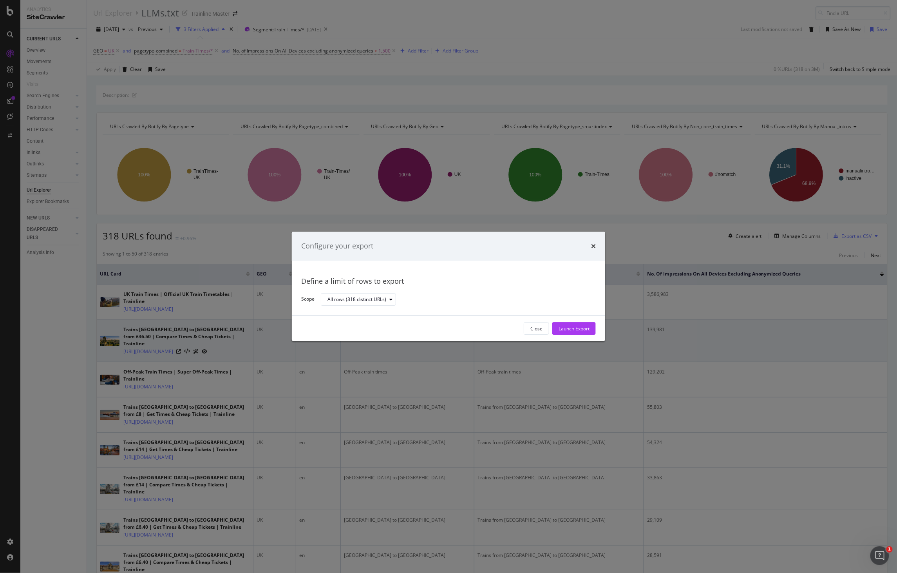
click at [571, 330] on div "Launch Export" at bounding box center [574, 328] width 31 height 7
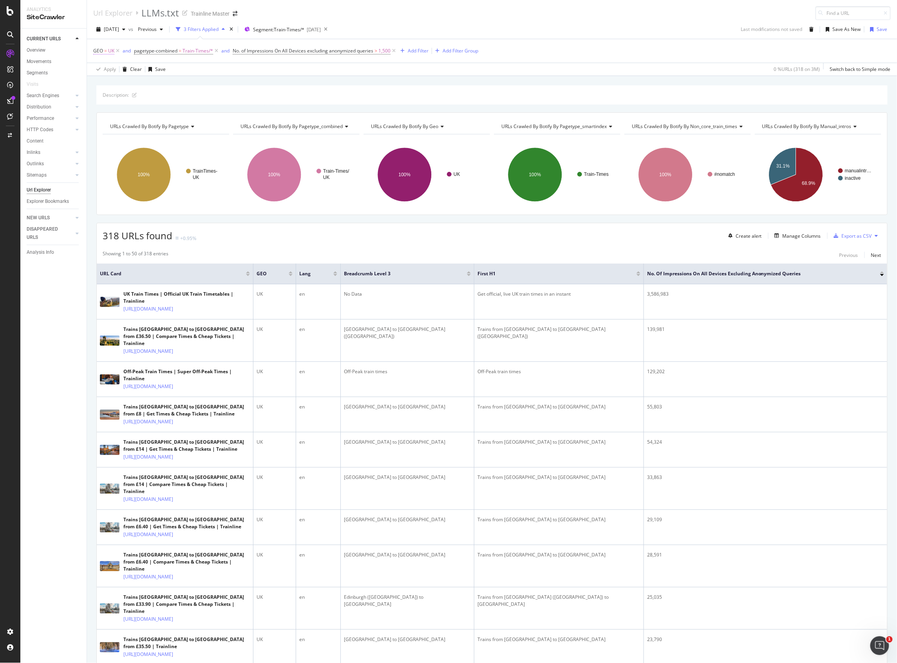
click at [109, 49] on span "UK" at bounding box center [111, 50] width 6 height 11
click at [107, 98] on div at bounding box center [143, 97] width 85 height 13
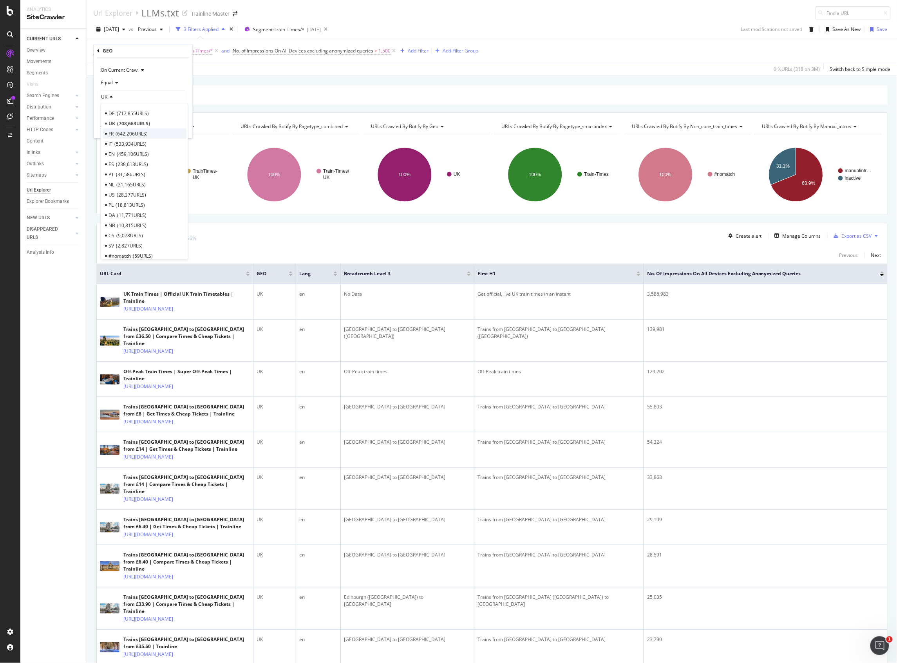
click at [138, 133] on span "642,206 URLS" at bounding box center [132, 134] width 32 height 7
click at [174, 130] on div "Apply" at bounding box center [180, 128] width 12 height 7
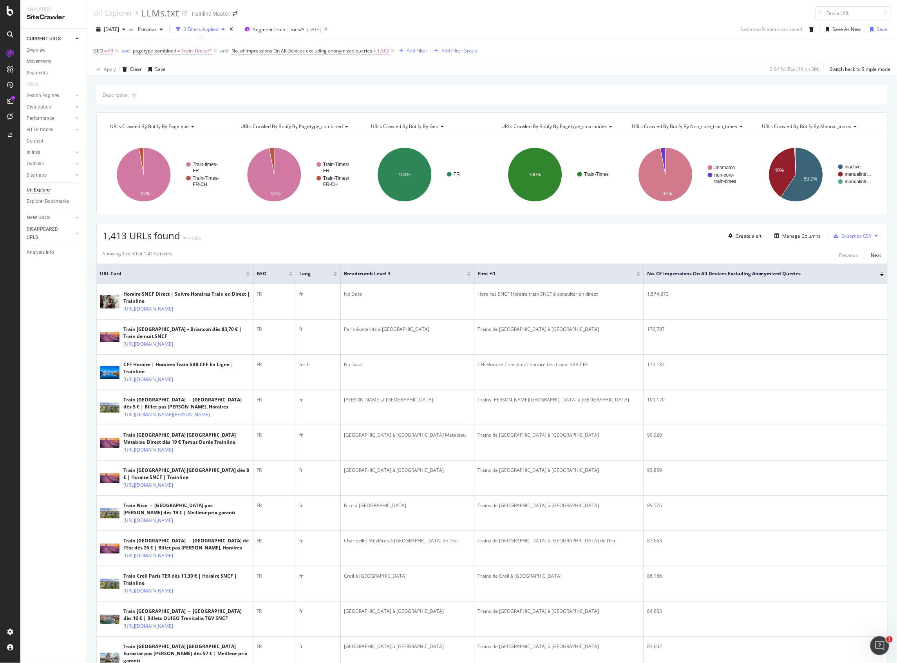
click at [111, 50] on span "FR" at bounding box center [110, 50] width 5 height 11
click at [99, 53] on icon at bounding box center [98, 51] width 2 height 5
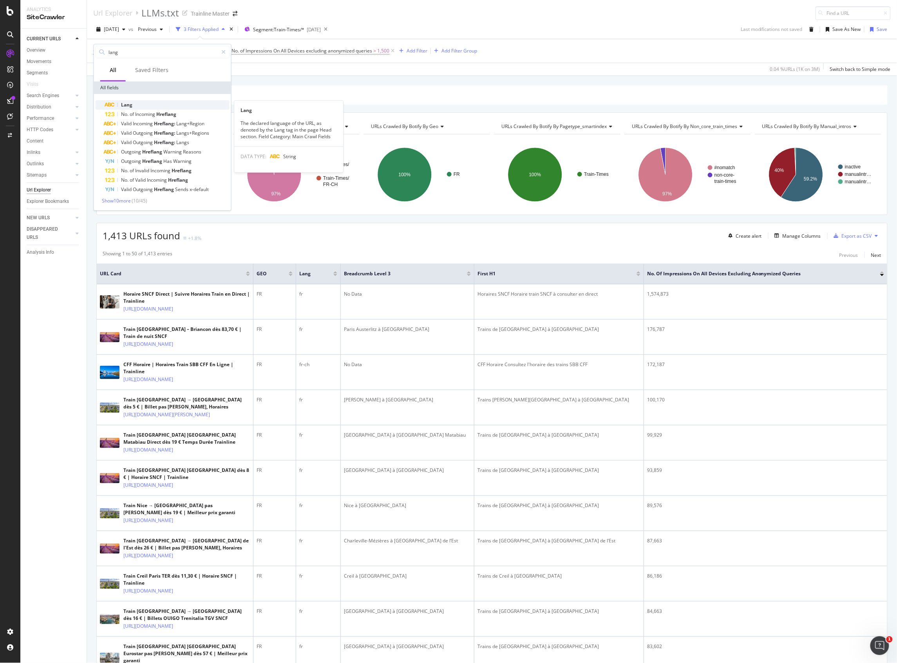
type input "lang"
click at [148, 103] on div "Lang" at bounding box center [167, 104] width 125 height 9
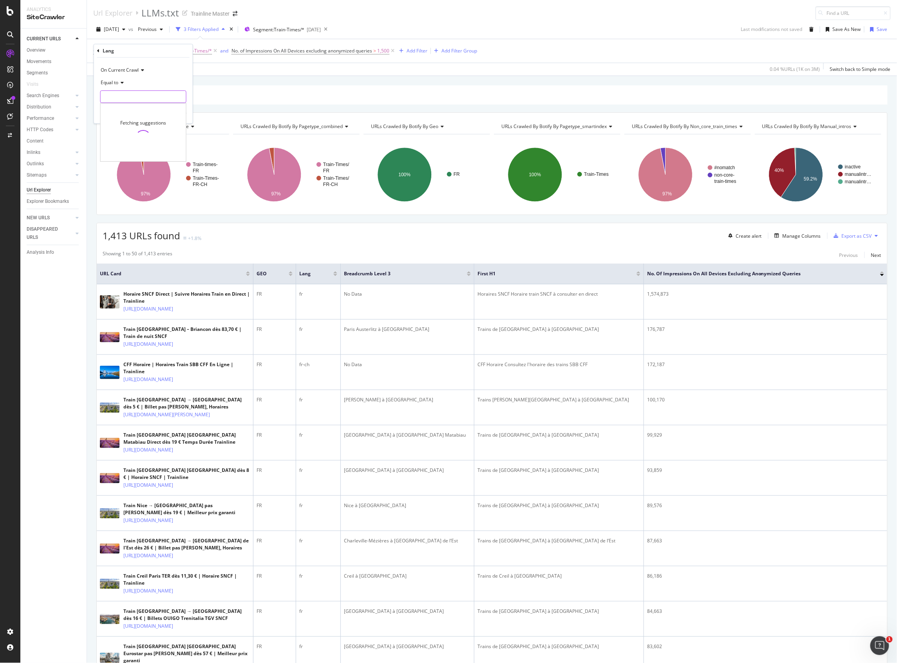
click at [126, 101] on input "text" at bounding box center [143, 97] width 85 height 13
click at [122, 127] on span "fr" at bounding box center [129, 123] width 52 height 7
type input "fr"
click at [176, 112] on div "Apply" at bounding box center [180, 113] width 12 height 7
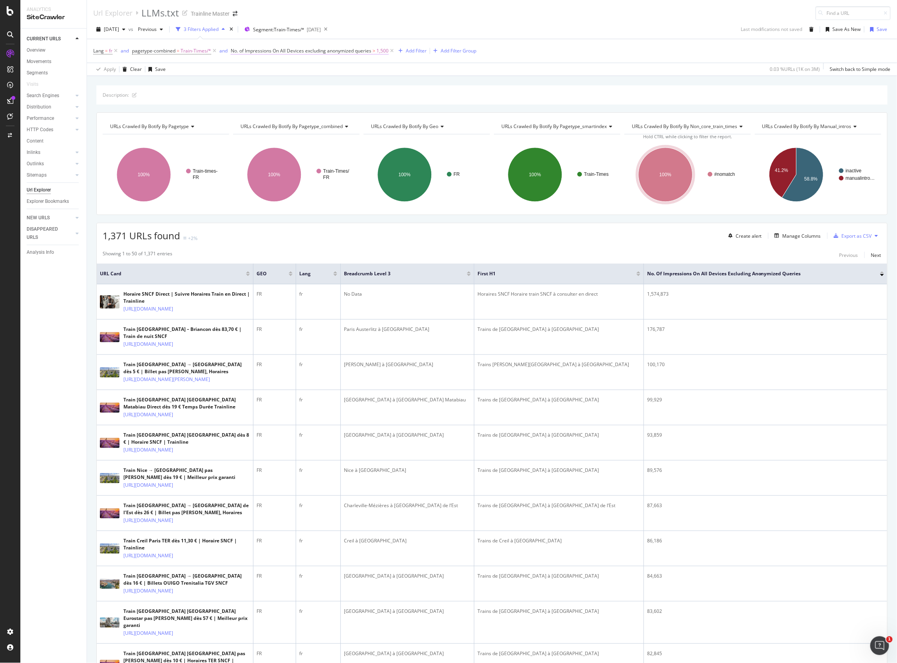
click at [382, 52] on span "1,500" at bounding box center [383, 50] width 12 height 11
click at [257, 118] on input "1500" at bounding box center [280, 122] width 86 height 13
type input "2000"
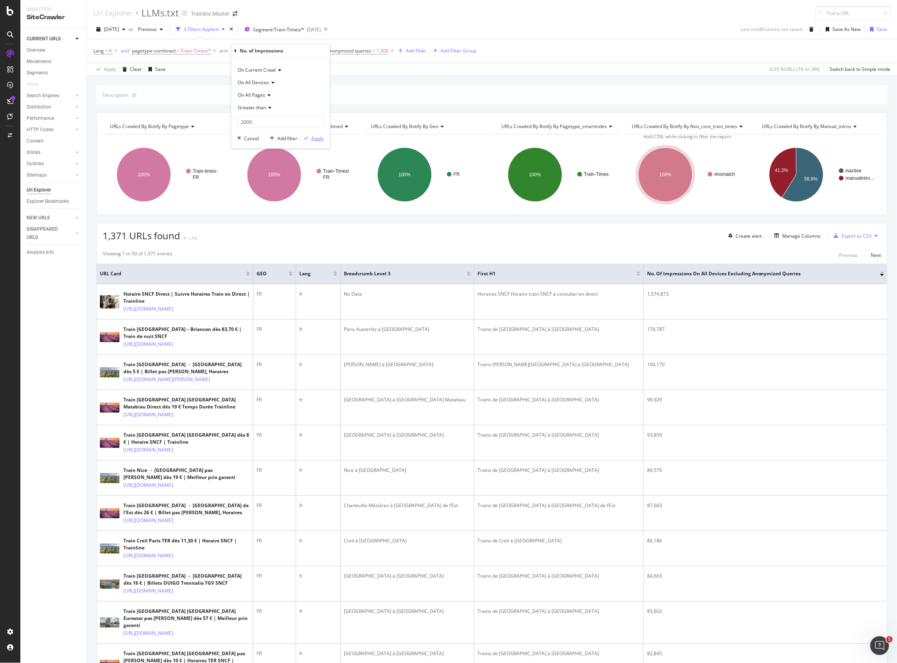
click at [317, 138] on div "Apply" at bounding box center [318, 138] width 12 height 7
click at [372, 51] on span "No. of Impressions On All Devices excluding anonymized queries > 2,000" at bounding box center [310, 50] width 158 height 7
drag, startPoint x: 257, startPoint y: 121, endPoint x: 236, endPoint y: 122, distance: 21.2
click at [236, 122] on div "On Current Crawl On All Devices On All Pages Greater than 2000 Cancel Add filte…" at bounding box center [280, 103] width 99 height 91
type input "2500"
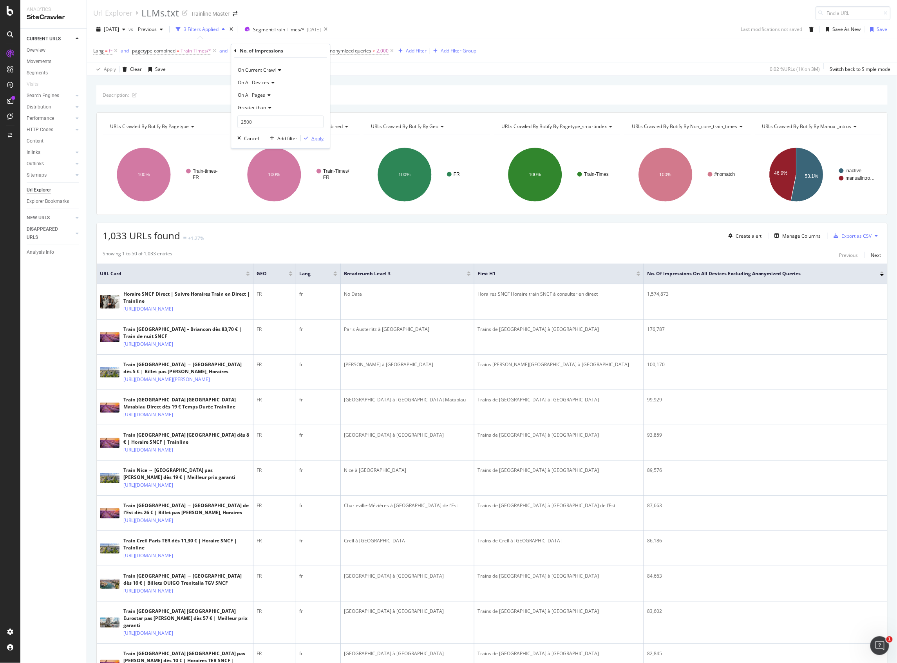
click at [319, 138] on div "Apply" at bounding box center [318, 138] width 12 height 7
click at [386, 51] on span "2,500" at bounding box center [383, 50] width 12 height 11
drag, startPoint x: 262, startPoint y: 125, endPoint x: 223, endPoint y: 124, distance: 38.4
click at [224, 124] on body "Analytics SiteCrawler CURRENT URLS Overview Movements Segments Visits Search En…" at bounding box center [448, 331] width 897 height 663
drag, startPoint x: 253, startPoint y: 132, endPoint x: 254, endPoint y: 122, distance: 9.9
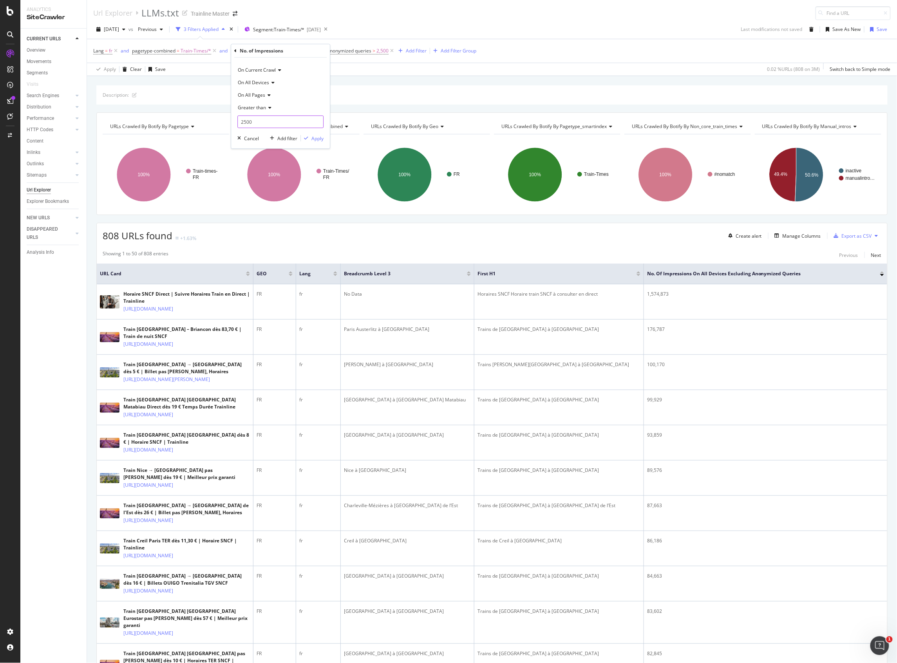
click at [254, 131] on div "On Current Crawl On All Devices On All Pages Greater than 2500 Cancel Add filte…" at bounding box center [280, 103] width 99 height 91
click at [254, 121] on input "2500" at bounding box center [280, 122] width 86 height 13
type input "3000"
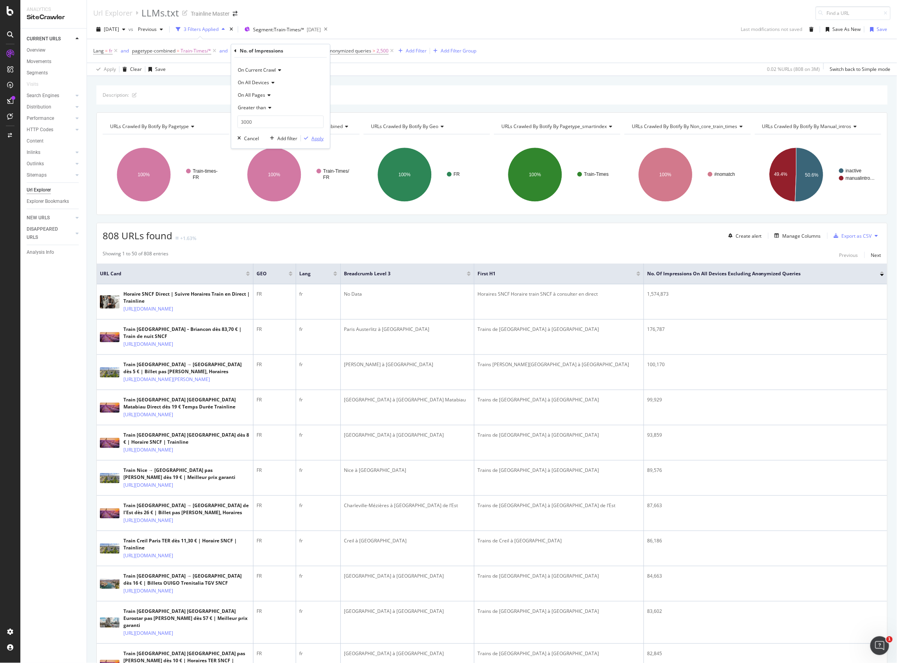
click at [322, 141] on div "Apply" at bounding box center [318, 138] width 12 height 7
click at [833, 27] on div "Save As New" at bounding box center [847, 29] width 28 height 7
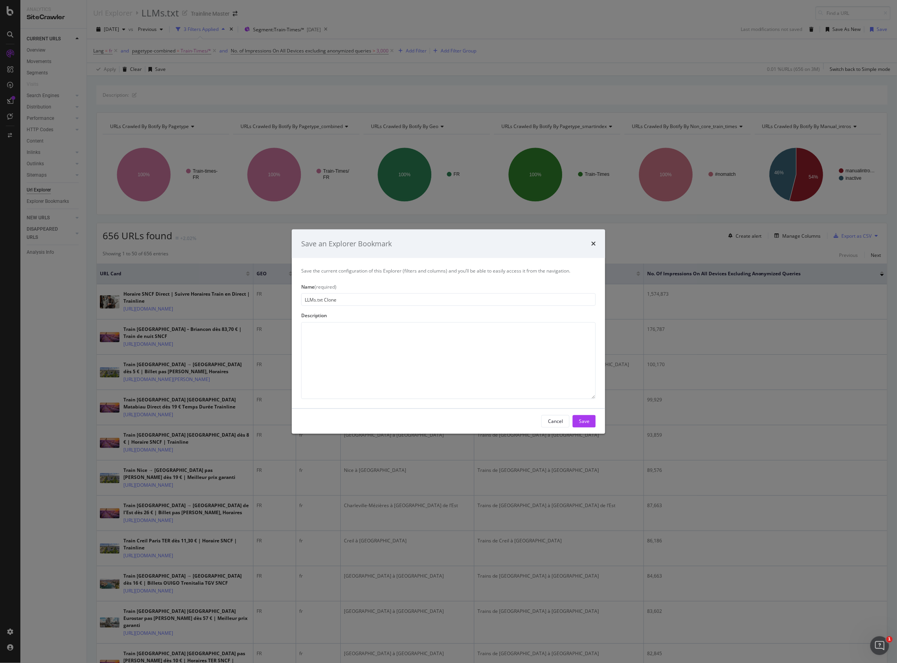
click at [352, 306] on input "LLMs.txt Clone" at bounding box center [448, 300] width 295 height 13
drag, startPoint x: 324, startPoint y: 301, endPoint x: 356, endPoint y: 306, distance: 33.0
click at [356, 306] on div "Save the current configuration of this Explorer (filters and columns) and you’l…" at bounding box center [449, 333] width 314 height 150
type input "LLMs.txt FR"
click at [575, 417] on button "Save" at bounding box center [584, 421] width 23 height 13
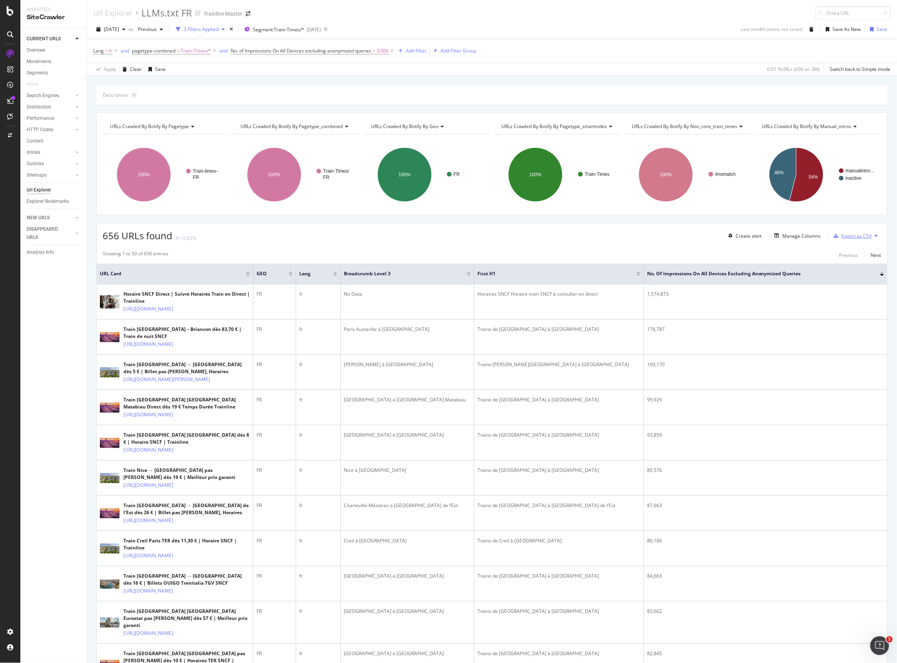
click at [842, 236] on div "Export as CSV" at bounding box center [857, 236] width 30 height 7
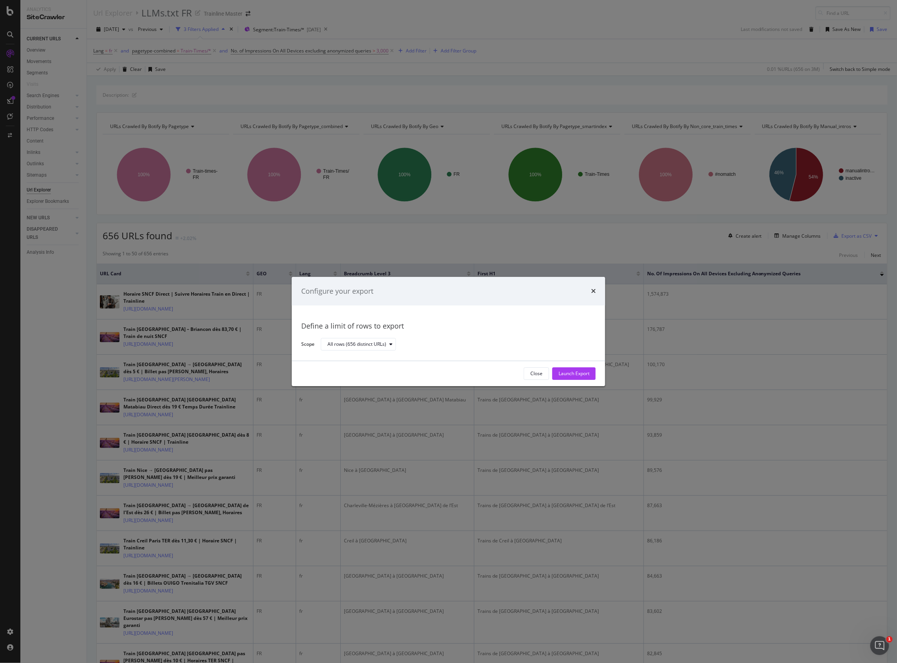
click at [318, 328] on div "Define a limit of rows to export" at bounding box center [448, 327] width 295 height 10
click at [440, 354] on div "Define a limit of rows to export Scope All rows (656 distinct URLs)" at bounding box center [449, 333] width 314 height 55
click at [570, 375] on div "Launch Export" at bounding box center [574, 374] width 31 height 7
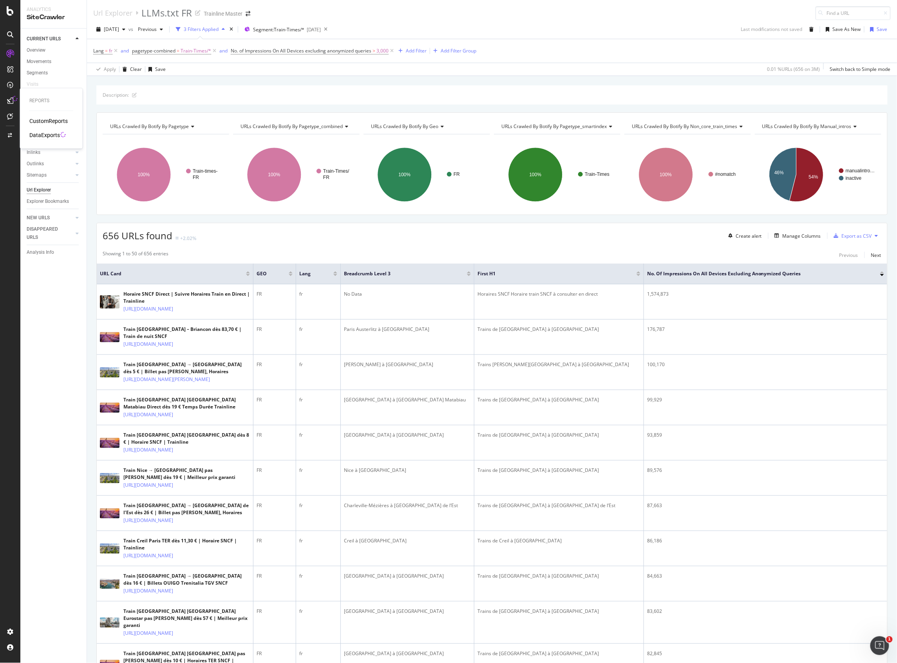
click at [48, 132] on div "DataExports" at bounding box center [44, 135] width 31 height 8
click at [105, 52] on span "=" at bounding box center [106, 50] width 3 height 7
click at [111, 95] on input "fr" at bounding box center [138, 97] width 74 height 13
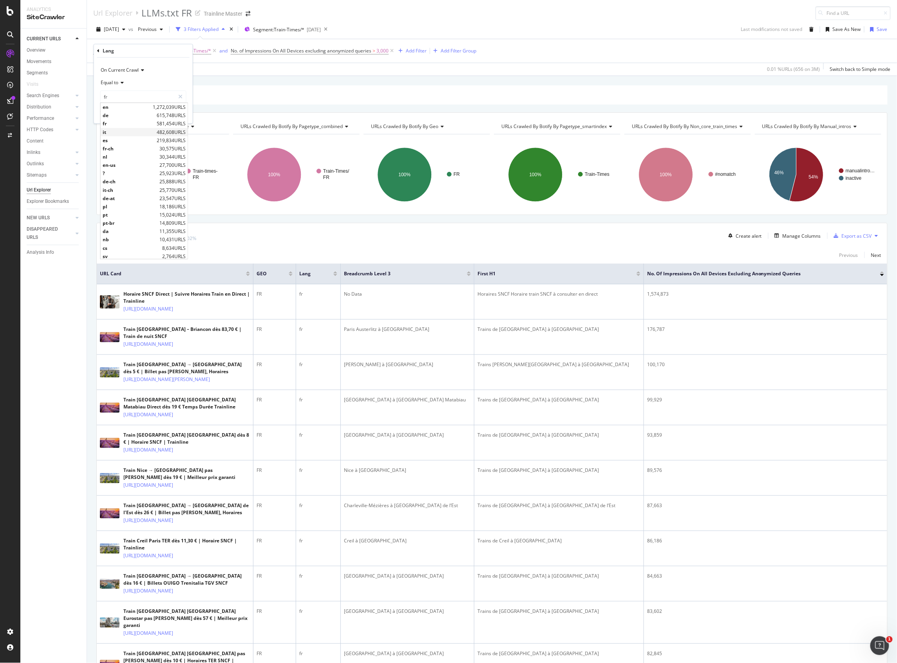
click at [120, 129] on span "it" at bounding box center [129, 132] width 52 height 7
type input "it"
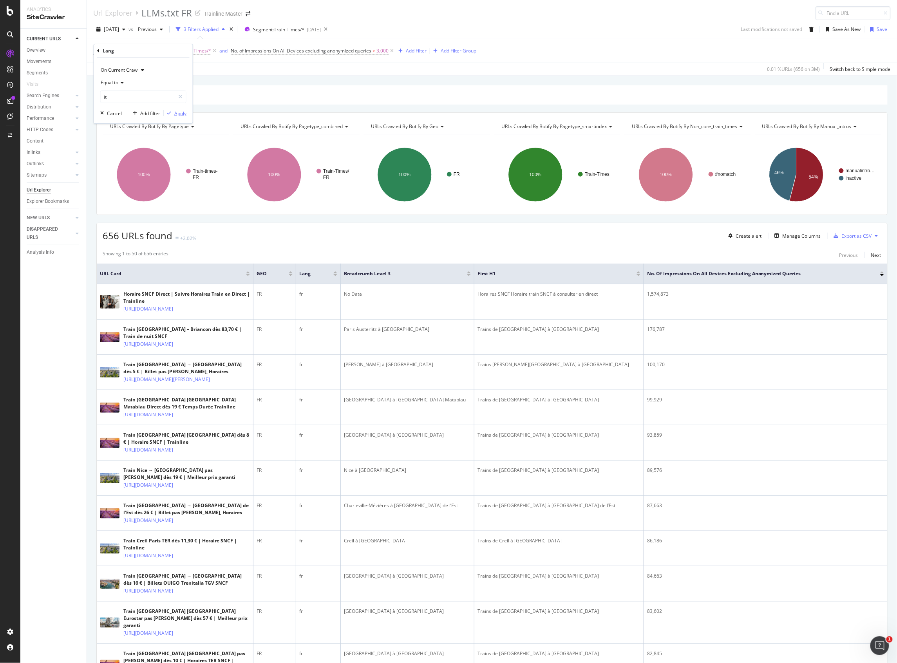
click at [172, 111] on div "button" at bounding box center [169, 113] width 11 height 5
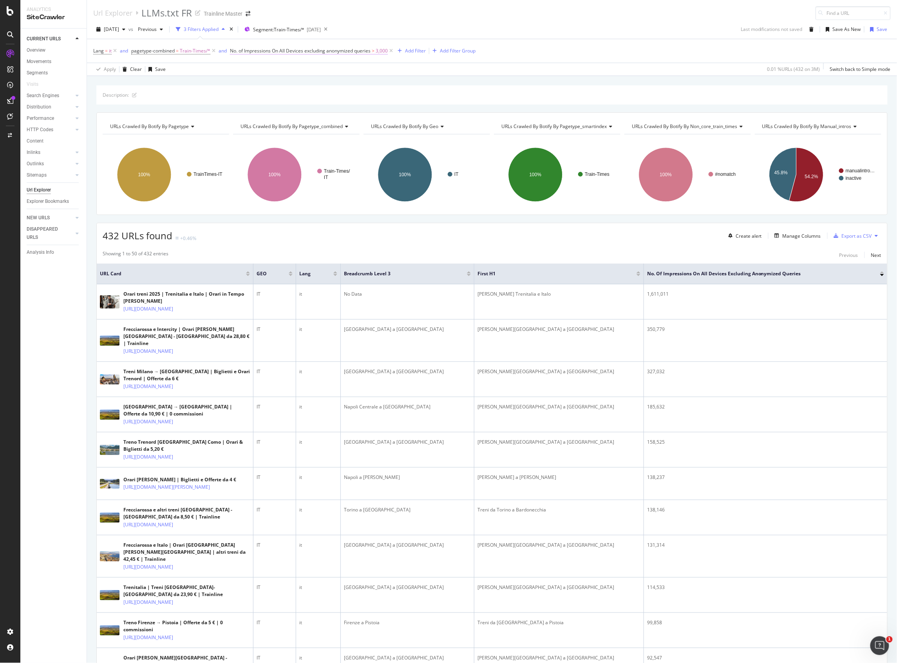
click at [378, 53] on span "3,000" at bounding box center [382, 50] width 12 height 11
click at [258, 121] on input "3000" at bounding box center [280, 122] width 86 height 13
drag, startPoint x: 258, startPoint y: 121, endPoint x: 229, endPoint y: 120, distance: 29.0
click at [230, 121] on div "On Current Crawl On All Devices On All Pages Greater than 3000 Cancel Add filte…" at bounding box center [279, 103] width 99 height 91
type input "2000"
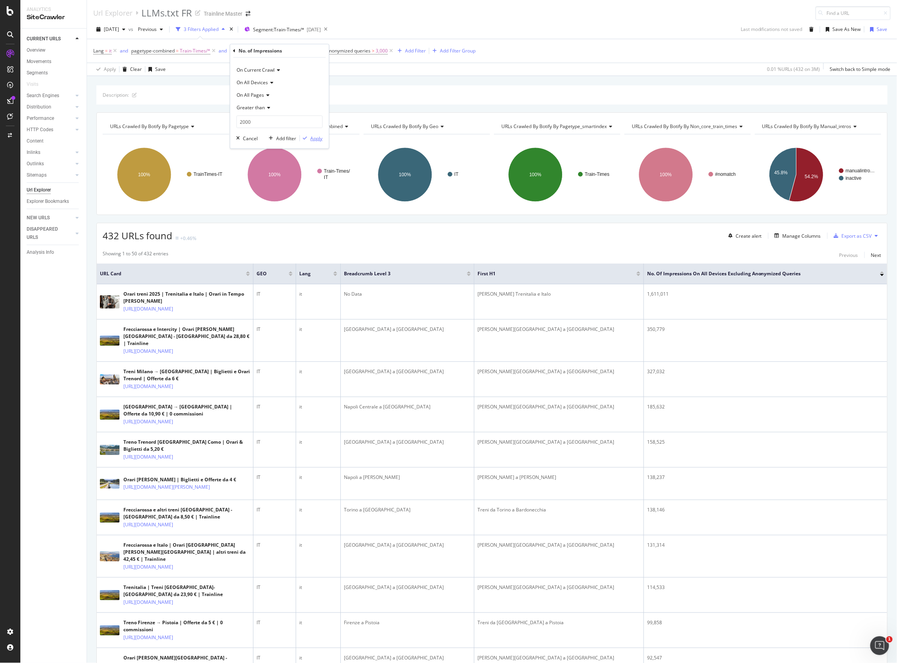
click at [317, 141] on div "Apply" at bounding box center [317, 138] width 12 height 7
click at [375, 49] on span "No. of Impressions On All Devices excluding anonymized queries > 2,000" at bounding box center [309, 50] width 158 height 7
drag, startPoint x: 259, startPoint y: 124, endPoint x: 212, endPoint y: 124, distance: 47.0
click at [213, 125] on body "Analytics SiteCrawler CURRENT URLS Overview Movements Segments Visits Search En…" at bounding box center [448, 331] width 897 height 663
click at [240, 119] on input "2000" at bounding box center [280, 122] width 86 height 13
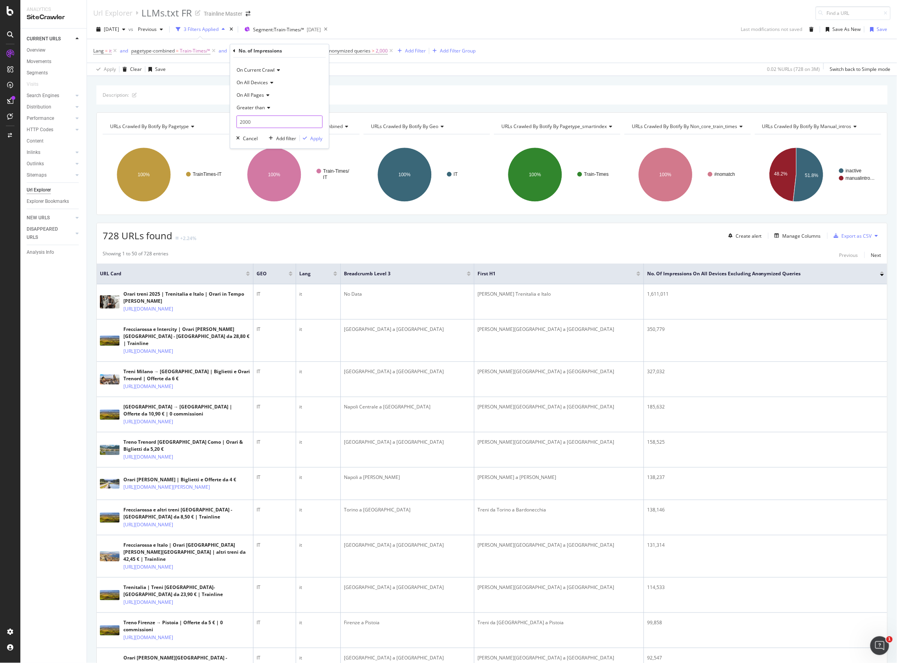
click at [240, 120] on input "2000" at bounding box center [280, 122] width 86 height 13
type input "3000"
click at [317, 138] on div "Apply" at bounding box center [317, 138] width 12 height 7
click at [877, 29] on div "Save" at bounding box center [882, 29] width 11 height 7
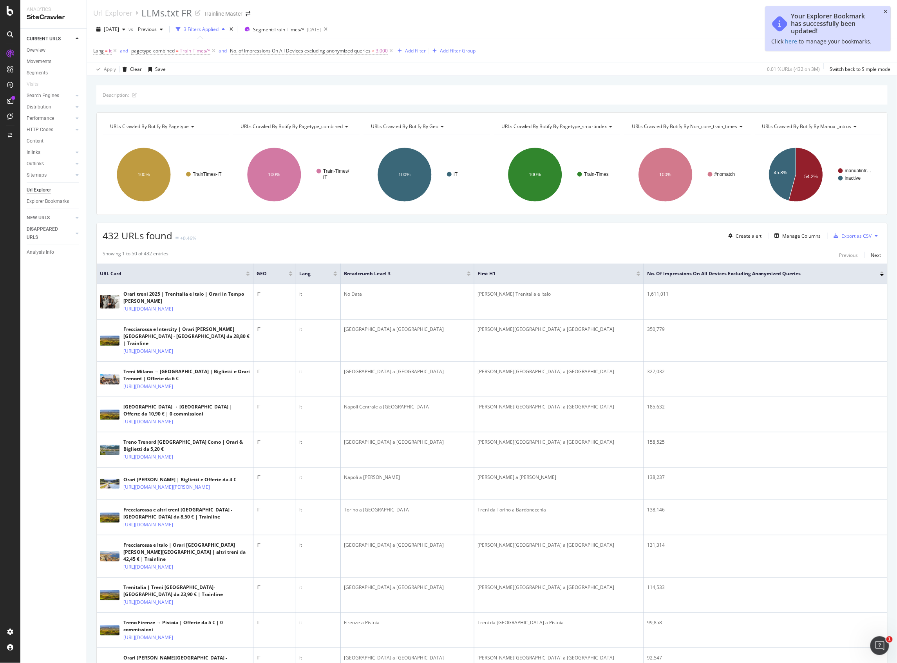
click at [888, 11] on icon "close toast" at bounding box center [887, 11] width 4 height 5
click at [823, 32] on div "button" at bounding box center [828, 29] width 10 height 5
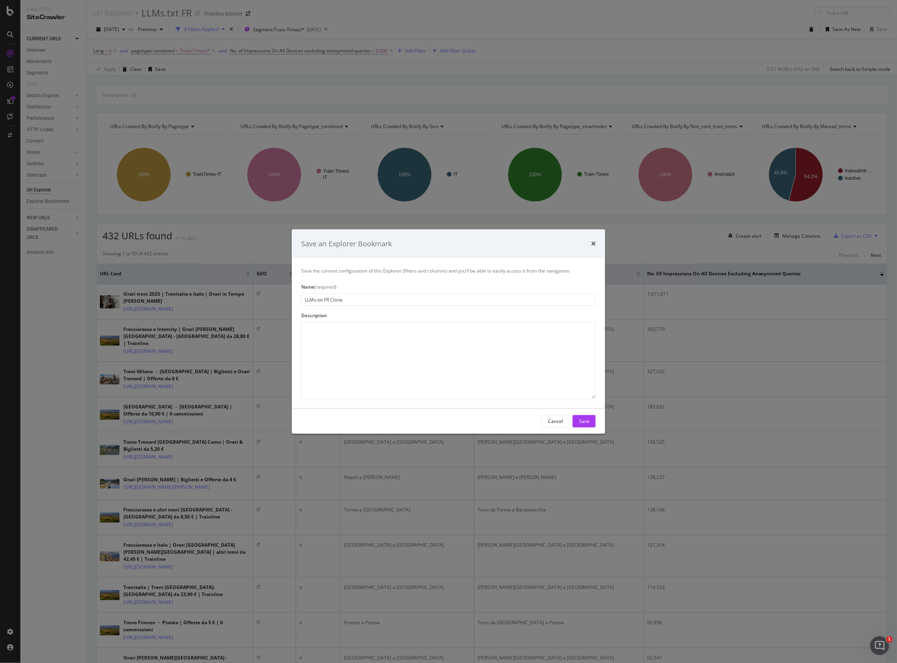
click at [289, 91] on div "Save an Explorer Bookmark Save the current configuration of this Explorer (filt…" at bounding box center [448, 331] width 897 height 663
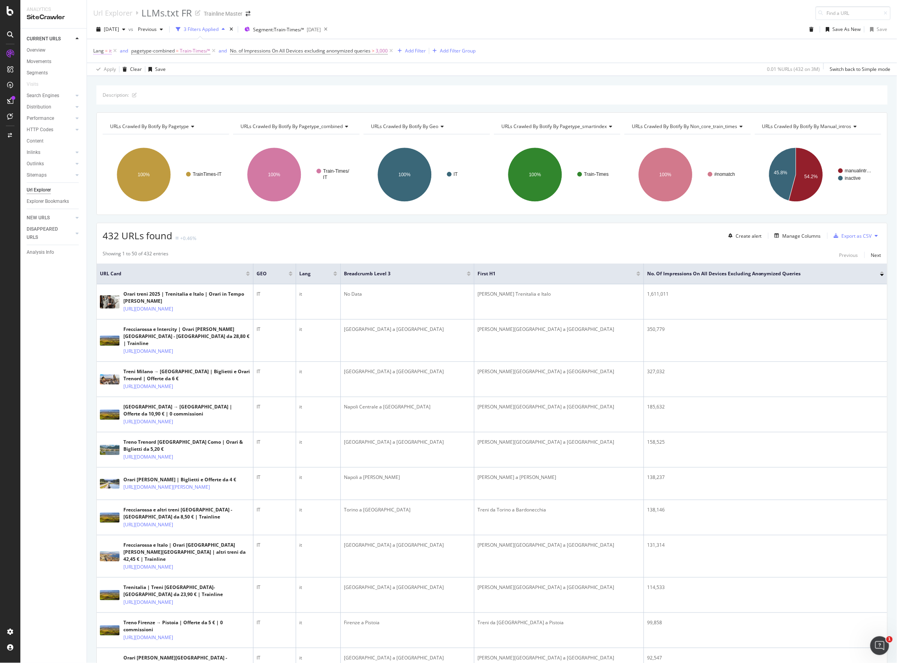
click at [111, 55] on span "it" at bounding box center [110, 50] width 3 height 11
click at [116, 101] on input "it" at bounding box center [138, 97] width 74 height 13
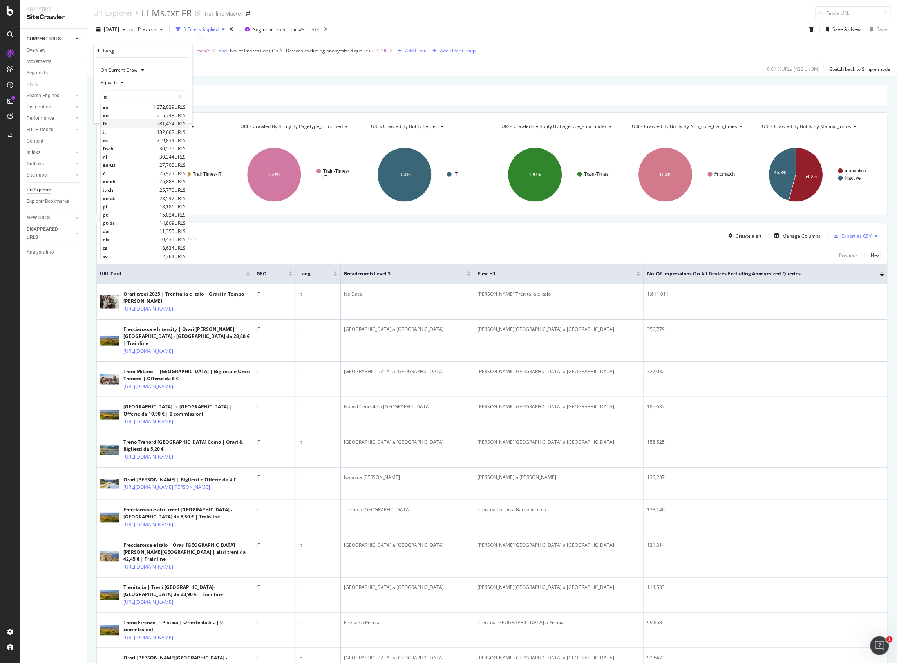
click at [120, 126] on span "fr" at bounding box center [129, 123] width 52 height 7
type input "fr"
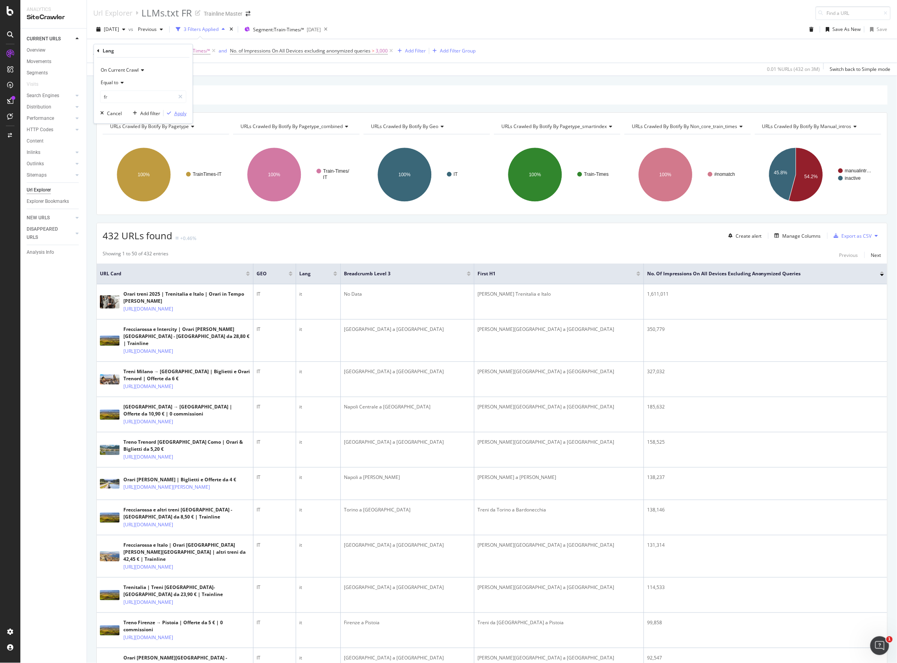
drag, startPoint x: 173, startPoint y: 116, endPoint x: 385, endPoint y: 87, distance: 213.7
click at [173, 116] on div "Apply" at bounding box center [175, 113] width 23 height 7
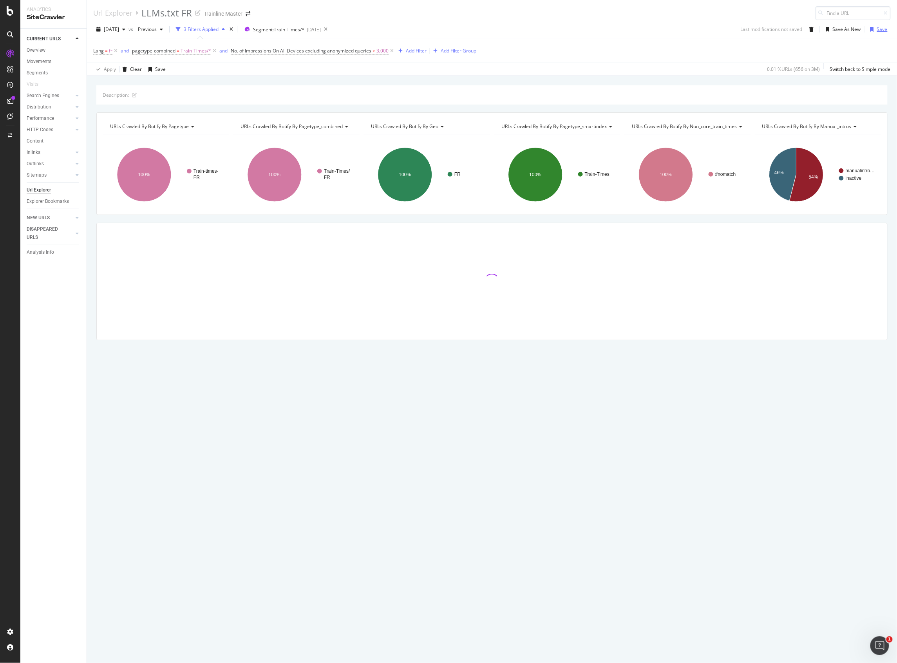
click at [880, 31] on div "Save" at bounding box center [882, 29] width 11 height 7
click at [885, 10] on icon "close toast" at bounding box center [887, 11] width 4 height 5
click at [107, 51] on span "=" at bounding box center [106, 50] width 3 height 7
click at [113, 96] on input "fr" at bounding box center [138, 97] width 74 height 13
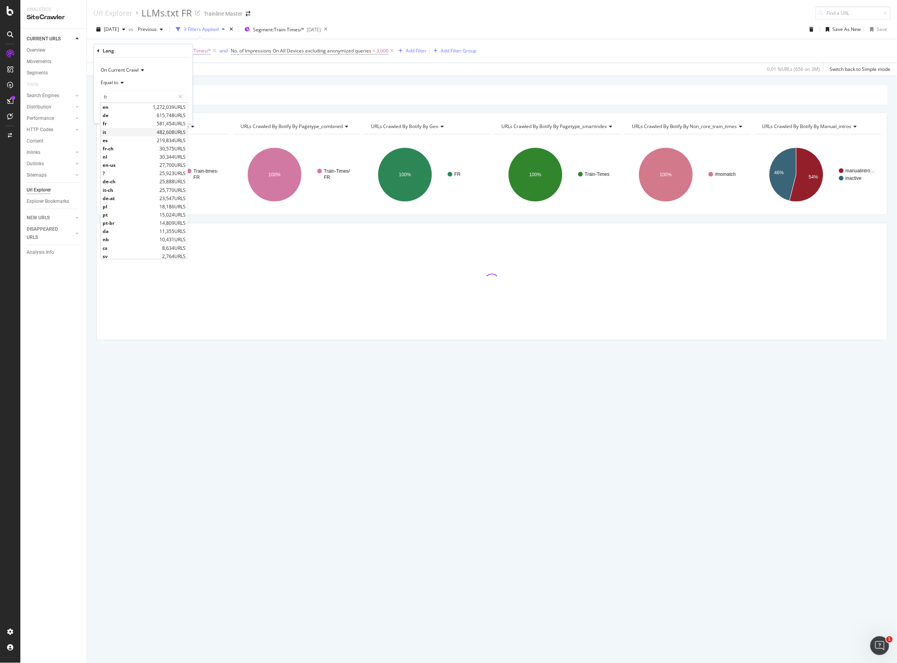
click at [122, 135] on span "it" at bounding box center [129, 132] width 52 height 7
type input "it"
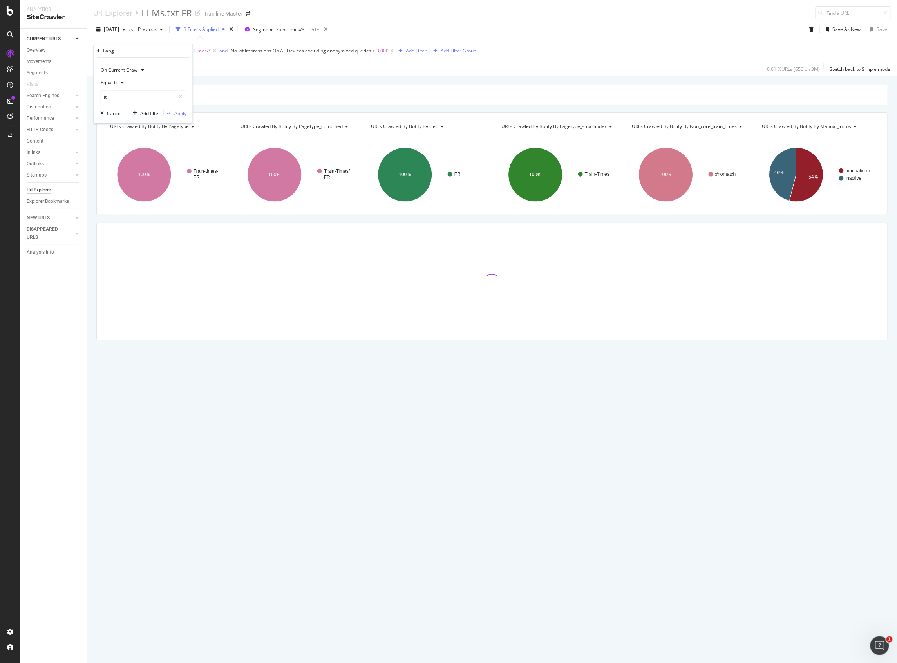
click at [171, 115] on div "button" at bounding box center [169, 113] width 11 height 5
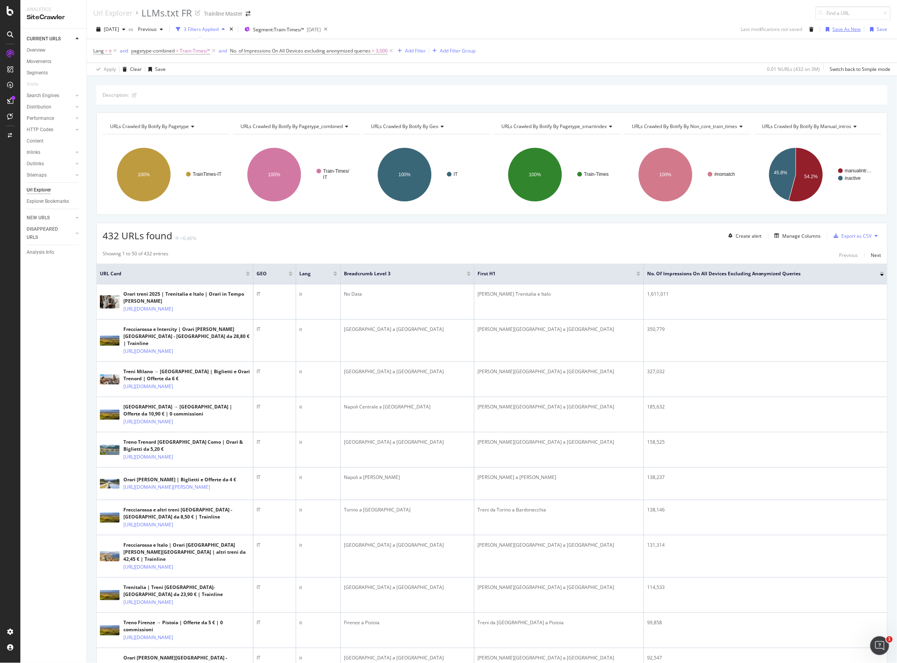
click at [833, 27] on div "Save As New" at bounding box center [847, 29] width 28 height 7
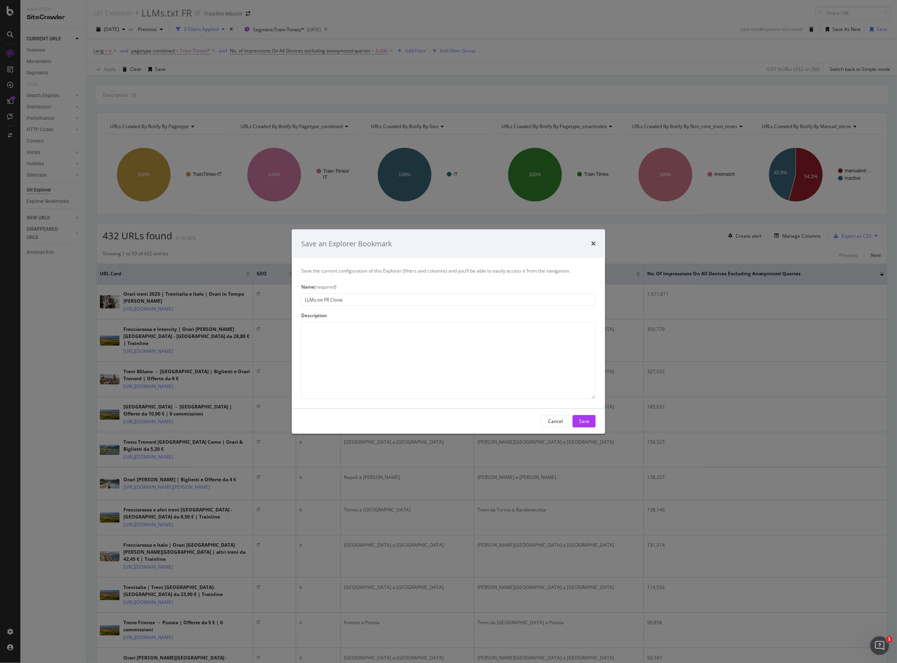
drag, startPoint x: 325, startPoint y: 298, endPoint x: 372, endPoint y: 300, distance: 46.7
click at [372, 300] on input "LLMs.txt FR Clone" at bounding box center [448, 300] width 295 height 13
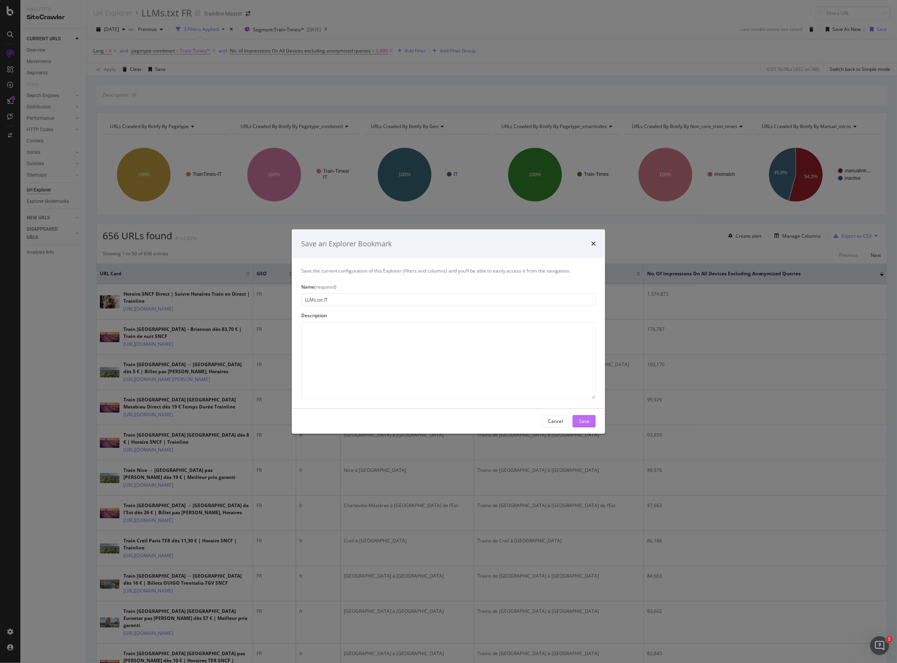
type input "LLMs.txt IT"
click at [596, 425] on button "Save" at bounding box center [584, 421] width 23 height 13
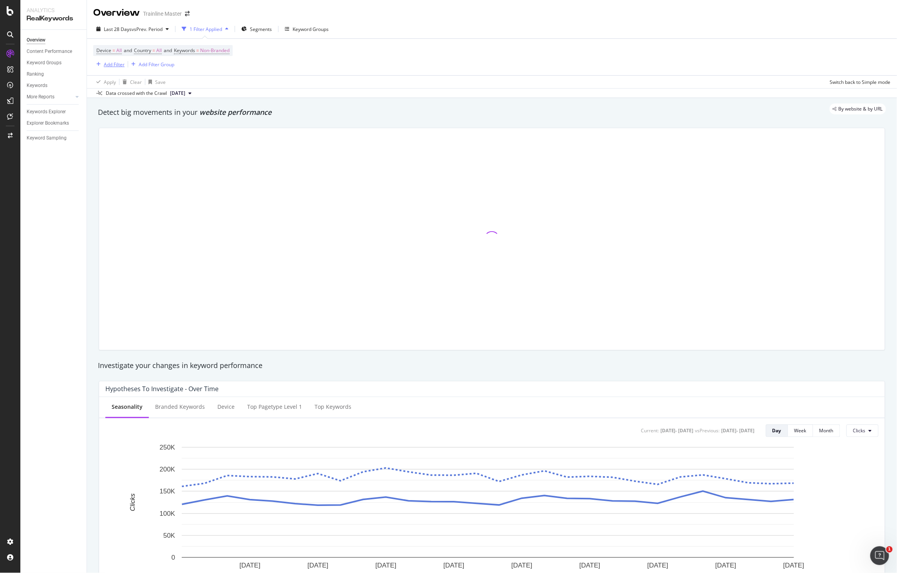
click at [115, 63] on div "Add Filter" at bounding box center [114, 64] width 21 height 7
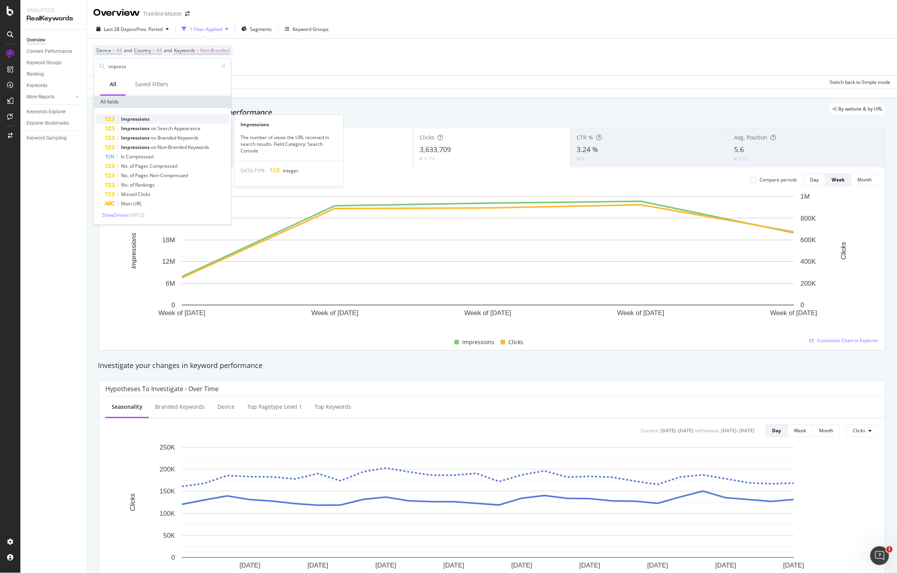
type input "impress"
click at [181, 118] on div "Impressions" at bounding box center [167, 118] width 125 height 9
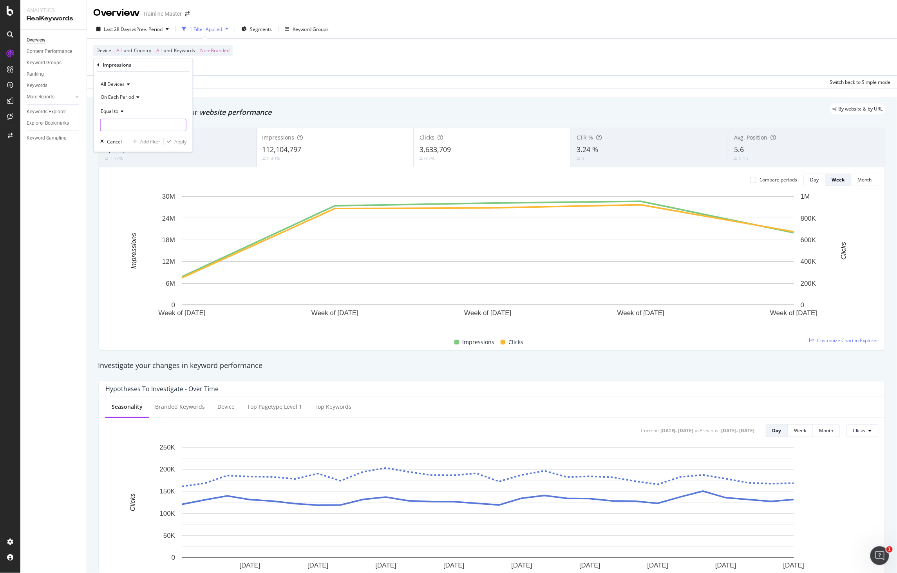
click at [160, 121] on input "number" at bounding box center [143, 125] width 86 height 13
click at [115, 114] on span "Equal to" at bounding box center [110, 111] width 18 height 7
click at [123, 166] on span "Greater than" at bounding box center [118, 168] width 28 height 7
click at [118, 131] on input "number" at bounding box center [143, 125] width 86 height 13
click at [239, 95] on div "Data crossed with the Crawl 2025 Jul. 27th" at bounding box center [492, 92] width 810 height 9
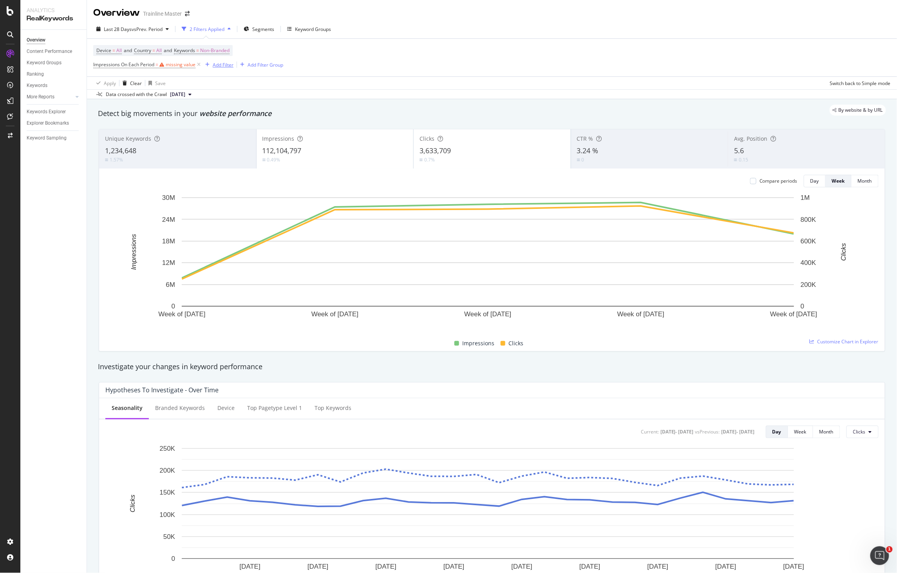
click at [204, 67] on div "button" at bounding box center [207, 64] width 11 height 5
click at [201, 67] on icon at bounding box center [199, 65] width 7 height 8
click at [201, 67] on div "Device = All and Country = All and Keywords = Non-Branded Add Filter Add Filter…" at bounding box center [163, 57] width 140 height 24
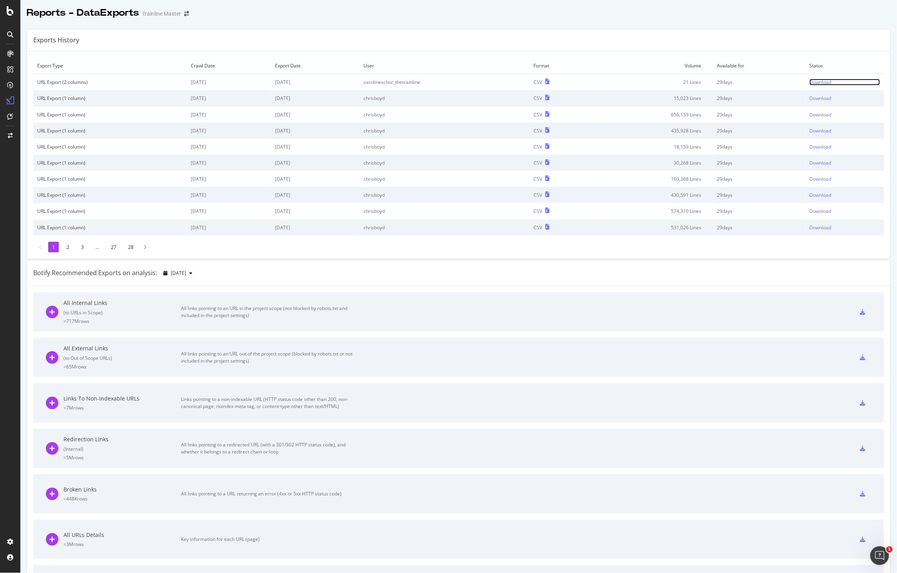
click at [810, 81] on div "Download" at bounding box center [821, 82] width 22 height 7
click at [810, 83] on div "Download" at bounding box center [821, 82] width 22 height 7
click at [817, 81] on div "Download" at bounding box center [821, 82] width 22 height 7
drag, startPoint x: 633, startPoint y: 42, endPoint x: 627, endPoint y: 45, distance: 6.4
click at [633, 42] on div "Exports History" at bounding box center [459, 40] width 864 height 22
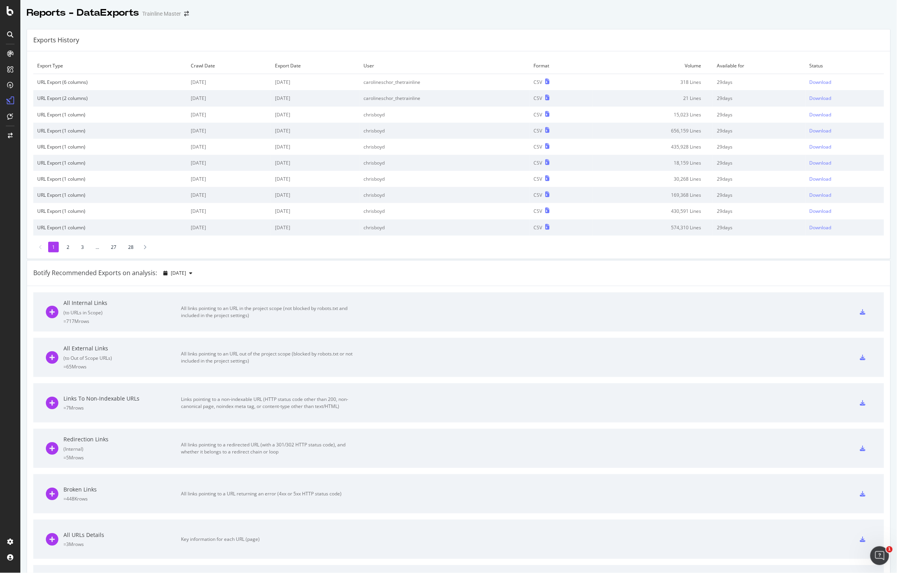
click at [386, 89] on td "carolineschor_thetrainline" at bounding box center [445, 82] width 170 height 16
click at [806, 83] on td "Download" at bounding box center [845, 82] width 78 height 16
click at [810, 82] on div "Download" at bounding box center [821, 82] width 22 height 7
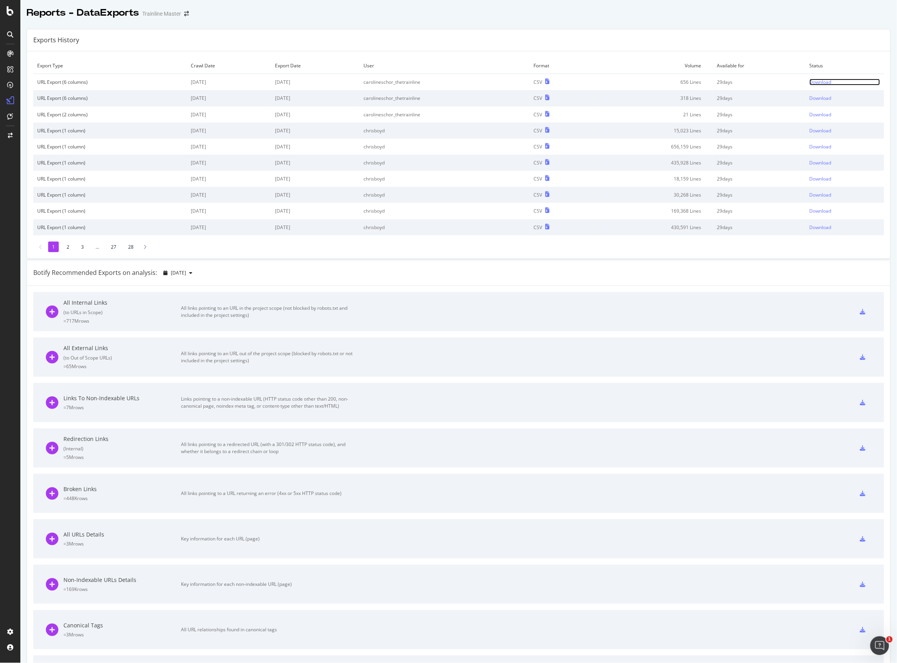
click at [816, 81] on div "Download" at bounding box center [821, 82] width 22 height 7
click at [609, 69] on td "Volume" at bounding box center [653, 66] width 121 height 16
